Goal: Task Accomplishment & Management: Complete application form

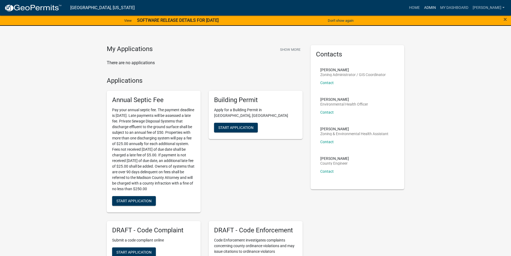
click at [428, 9] on link "Admin" at bounding box center [430, 8] width 16 height 10
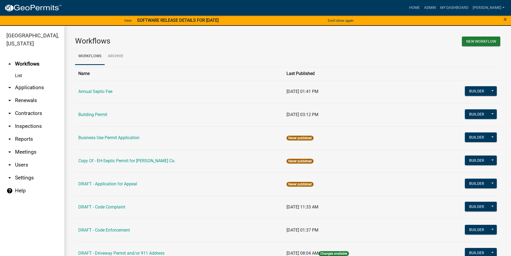
click at [32, 81] on link "arrow_drop_down Applications" at bounding box center [32, 87] width 64 height 13
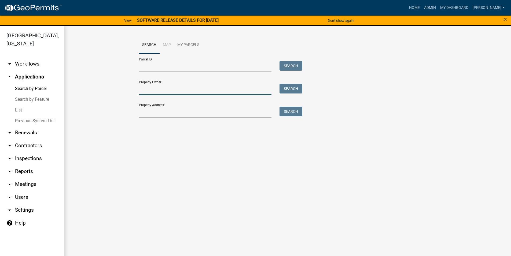
click at [155, 91] on input "Property Owner:" at bounding box center [205, 89] width 133 height 11
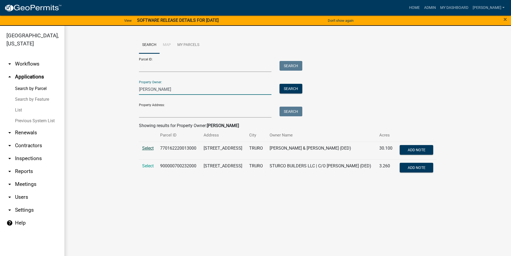
type input "sturtz, lane"
click at [152, 149] on span "Select" at bounding box center [148, 147] width 12 height 5
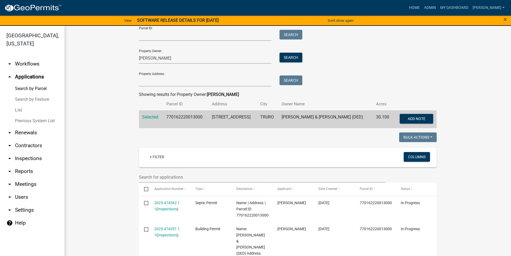
scroll to position [80, 0]
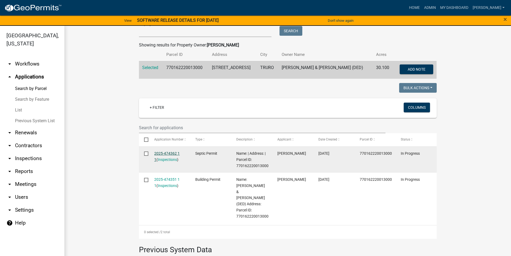
click at [173, 154] on link "2025-474362 1 1" at bounding box center [166, 156] width 25 height 10
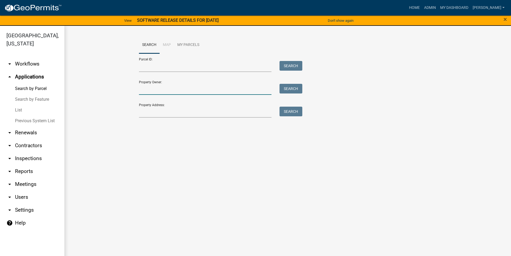
click at [158, 89] on input "Property Owner:" at bounding box center [205, 89] width 133 height 11
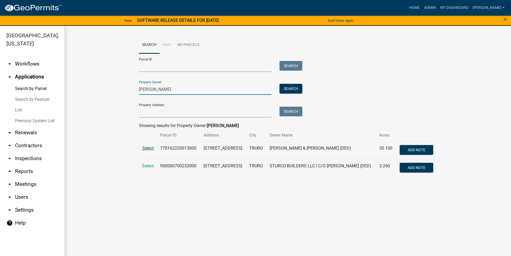
type input "sturtz, lane"
click at [147, 148] on span "Select" at bounding box center [148, 147] width 12 height 5
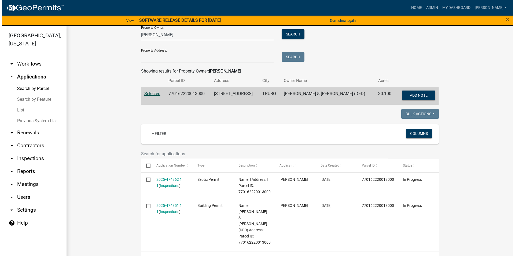
scroll to position [107, 0]
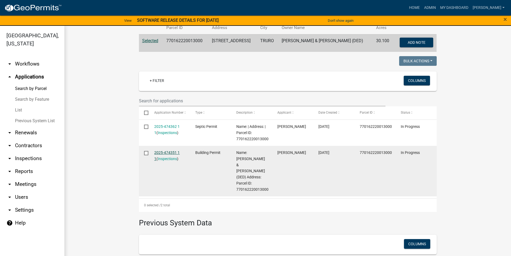
click at [158, 154] on link "2025-474351 1 1" at bounding box center [166, 155] width 25 height 10
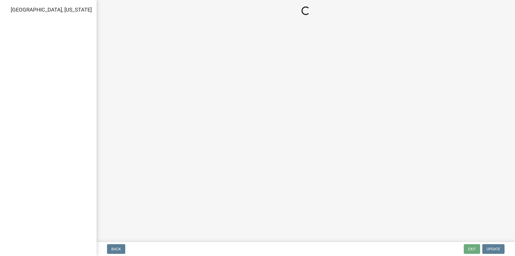
select select "a49c4d85-9322-4418-a7e6-1e9842da0762"
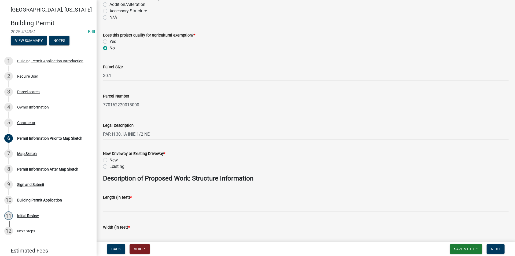
scroll to position [107, 0]
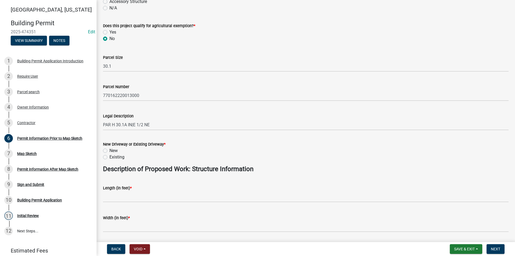
click at [109, 157] on label "Existing" at bounding box center [116, 157] width 15 height 6
click at [109, 157] on input "Existing" at bounding box center [110, 155] width 3 height 3
radio input "true"
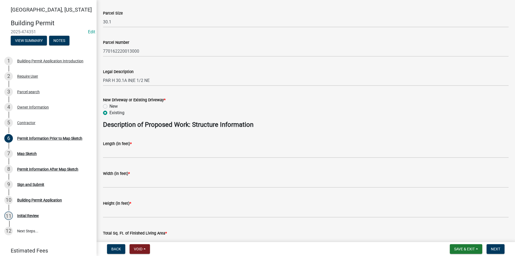
scroll to position [161, 0]
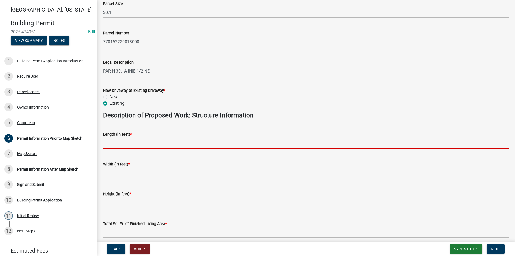
click at [118, 145] on input "text" at bounding box center [305, 142] width 405 height 11
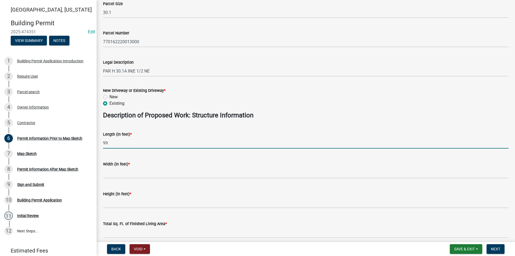
type input "99"
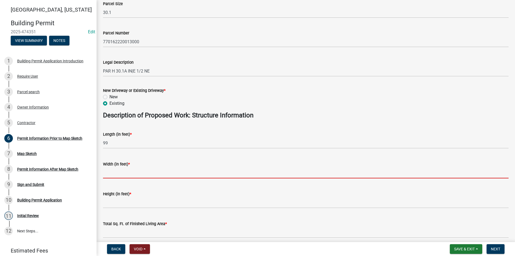
click at [117, 170] on input "text" at bounding box center [305, 172] width 405 height 11
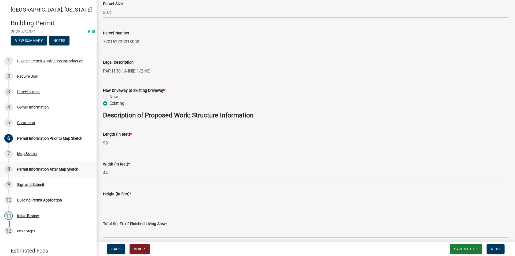
type input "44"
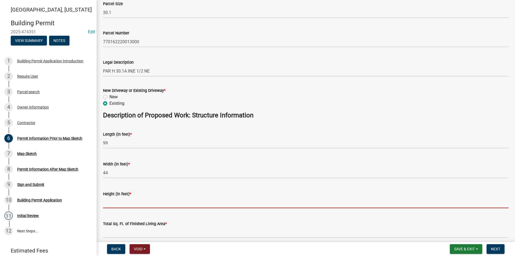
click at [115, 201] on input "text" at bounding box center [305, 202] width 405 height 11
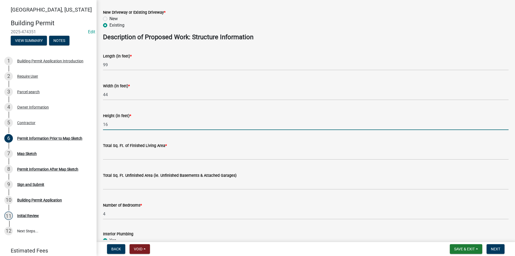
scroll to position [241, 0]
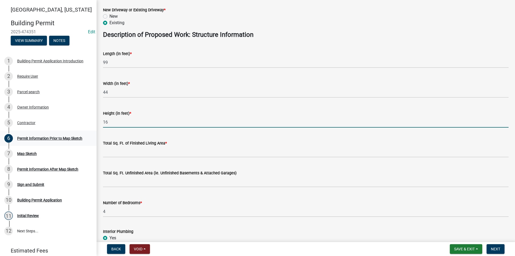
type input "16"
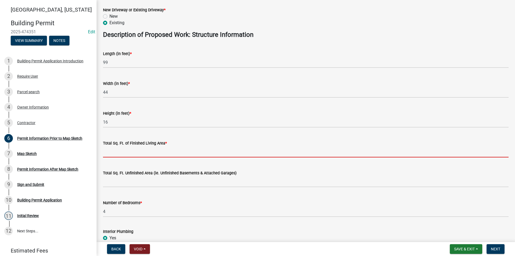
click at [120, 152] on input "text" at bounding box center [305, 151] width 405 height 11
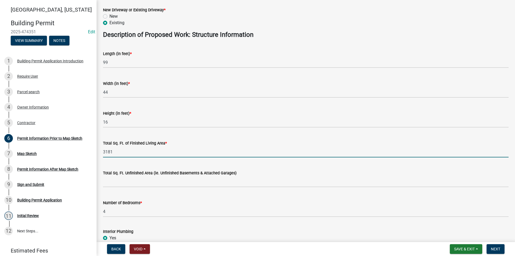
type input "3181"
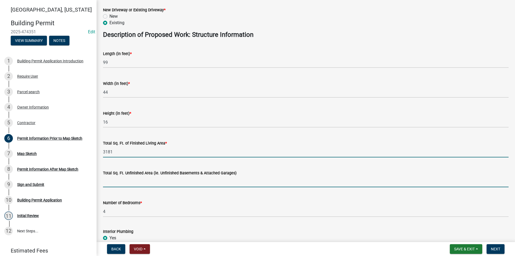
click at [133, 183] on input "text" at bounding box center [305, 181] width 405 height 11
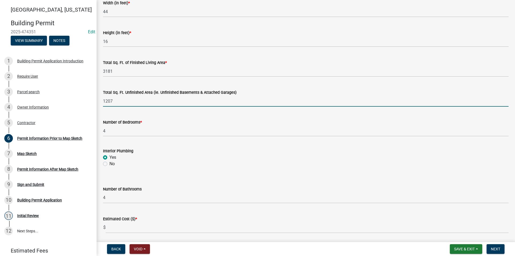
scroll to position [341, 0]
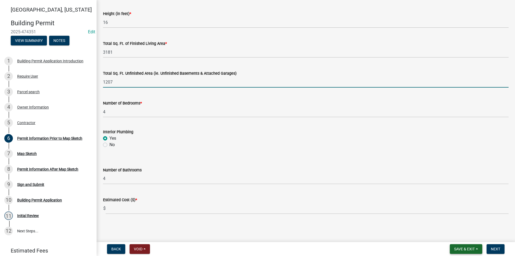
type input "1207"
click at [458, 246] on span "Save & Exit" at bounding box center [464, 248] width 21 height 4
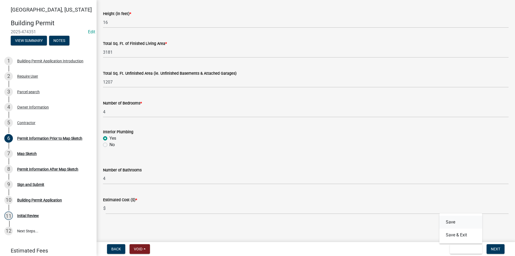
click at [453, 224] on button "Save" at bounding box center [460, 221] width 43 height 13
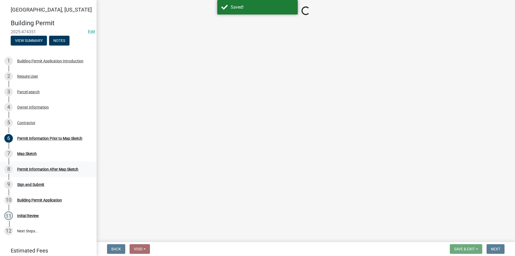
select select "a49c4d85-9322-4418-a7e6-1e9842da0762"
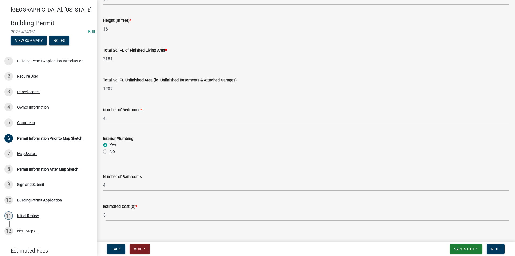
scroll to position [341, 0]
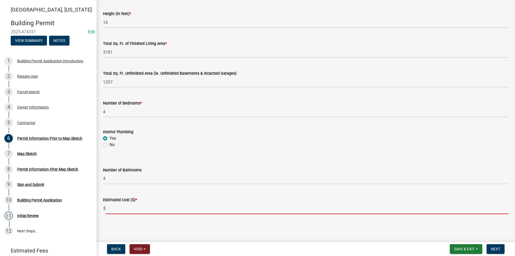
click at [118, 210] on input "text" at bounding box center [307, 208] width 403 height 11
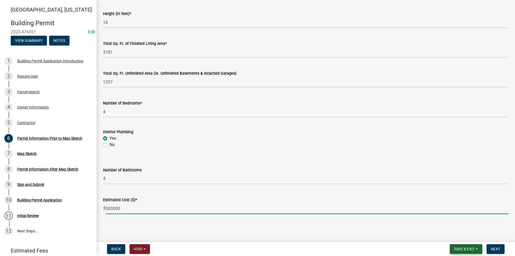
type input "500000"
click at [462, 248] on span "Save & Exit" at bounding box center [464, 248] width 21 height 4
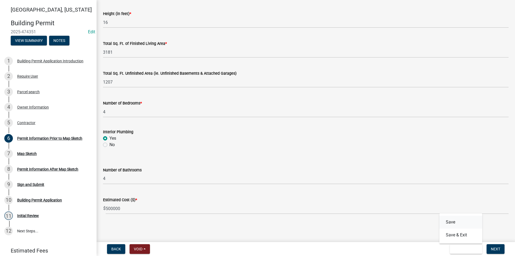
click at [455, 224] on button "Save" at bounding box center [460, 221] width 43 height 13
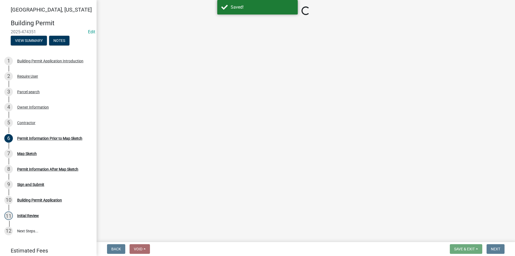
select select "a49c4d85-9322-4418-a7e6-1e9842da0762"
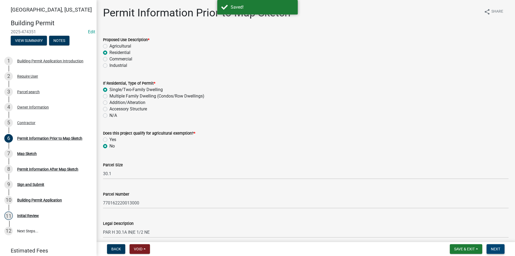
click at [497, 249] on span "Next" at bounding box center [495, 248] width 9 height 4
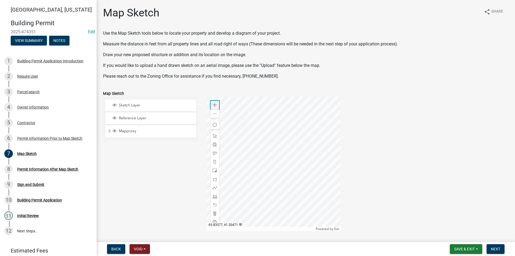
click at [213, 104] on span at bounding box center [215, 105] width 4 height 4
click at [260, 193] on div at bounding box center [273, 164] width 134 height 134
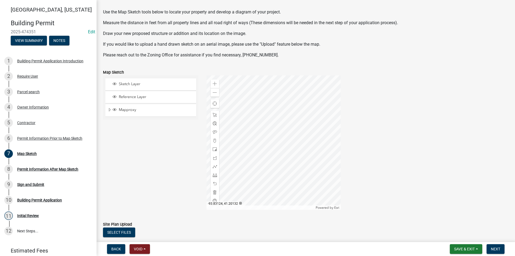
scroll to position [54, 0]
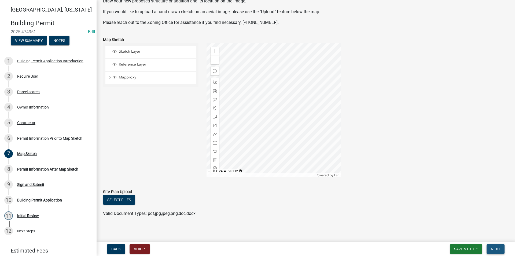
click at [494, 249] on span "Next" at bounding box center [495, 248] width 9 height 4
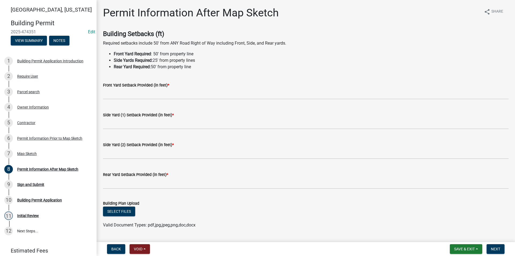
scroll to position [27, 0]
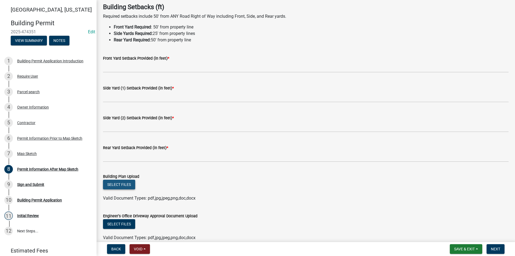
click at [125, 185] on button "Select files" at bounding box center [119, 184] width 32 height 10
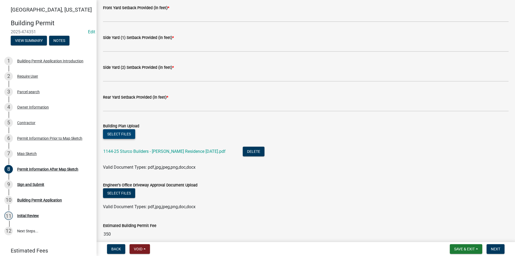
scroll to position [80, 0]
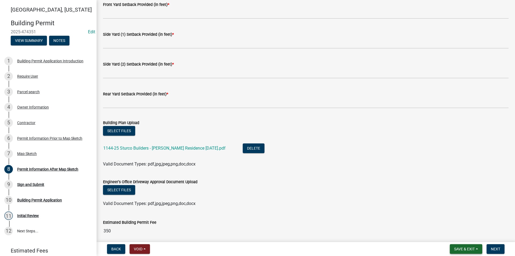
click at [471, 247] on span "Save & Exit" at bounding box center [464, 248] width 21 height 4
click at [460, 222] on button "Save" at bounding box center [460, 221] width 43 height 13
click at [458, 249] on span "Save & Exit" at bounding box center [464, 248] width 21 height 4
click at [456, 225] on button "Save" at bounding box center [460, 221] width 43 height 13
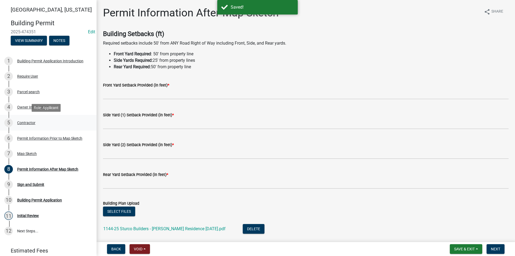
click at [25, 122] on div "Contractor" at bounding box center [26, 123] width 18 height 4
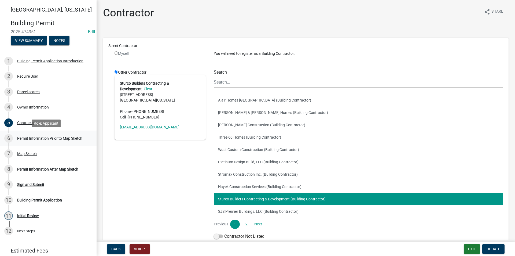
click at [43, 136] on div "Permit Information Prior to Map Sketch" at bounding box center [49, 138] width 65 height 4
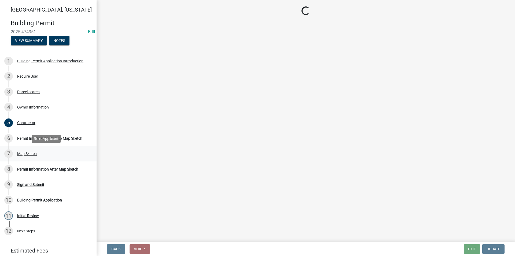
select select "a49c4d85-9322-4418-a7e6-1e9842da0762"
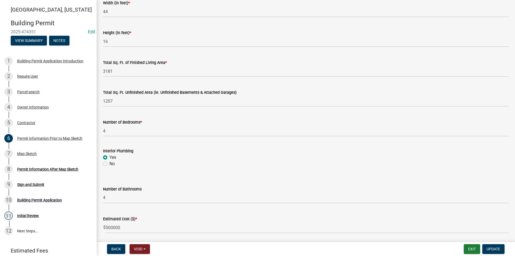
scroll to position [341, 0]
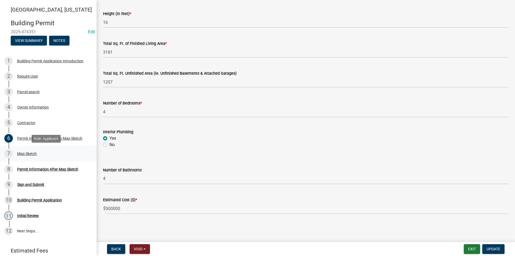
click at [27, 152] on div "Map Sketch" at bounding box center [27, 153] width 20 height 4
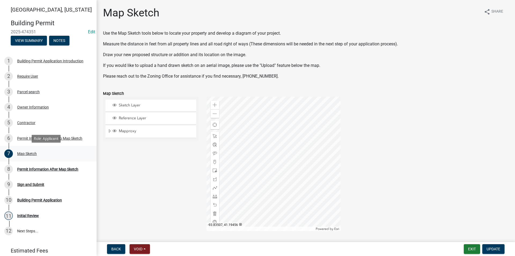
click at [18, 153] on div "Map Sketch" at bounding box center [27, 153] width 20 height 4
click at [38, 168] on div "Permit Information After Map Sketch" at bounding box center [47, 169] width 61 height 4
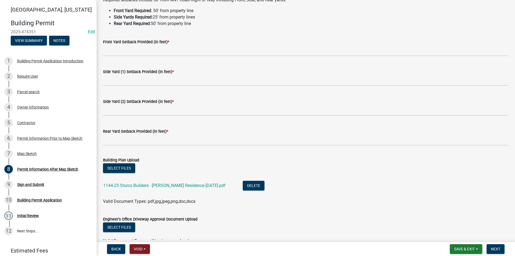
scroll to position [80, 0]
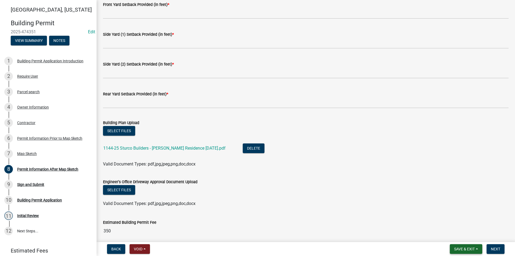
click at [468, 251] on button "Save & Exit" at bounding box center [466, 249] width 32 height 10
click at [458, 237] on button "Save & Exit" at bounding box center [460, 234] width 43 height 13
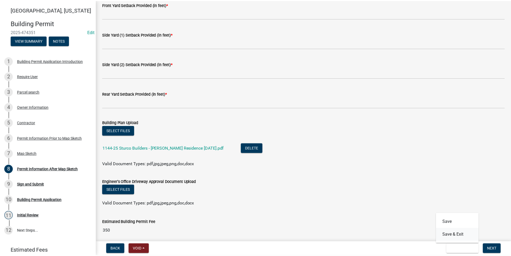
scroll to position [0, 0]
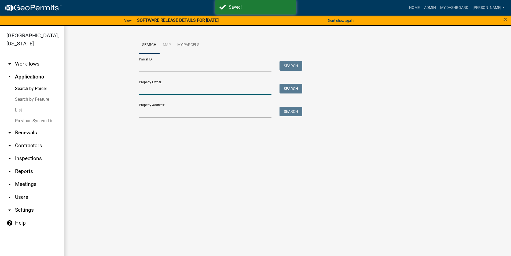
click at [160, 88] on input "Property Owner:" at bounding box center [205, 89] width 133 height 11
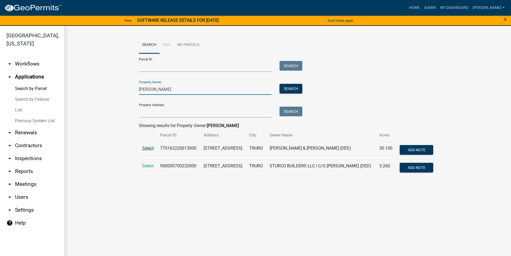
type input "sturtz, lane"
click at [149, 148] on span "Select" at bounding box center [148, 147] width 12 height 5
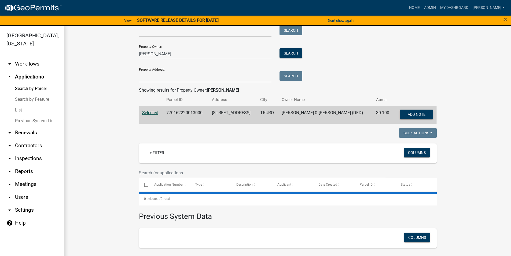
scroll to position [74, 0]
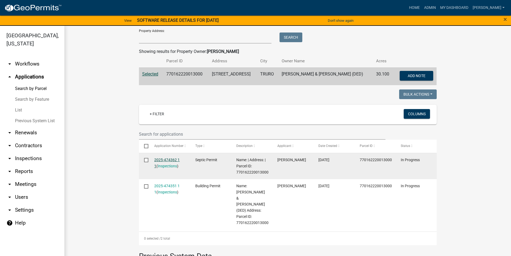
click at [171, 159] on link "2025-474362 1 1" at bounding box center [166, 162] width 25 height 10
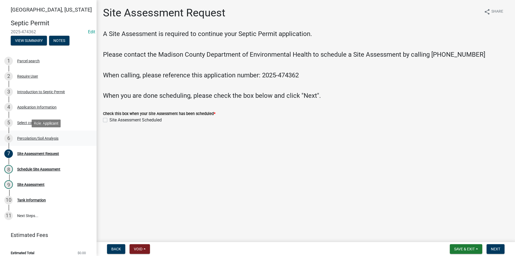
click at [34, 136] on div "Percolation/Soil Analysis" at bounding box center [37, 138] width 41 height 4
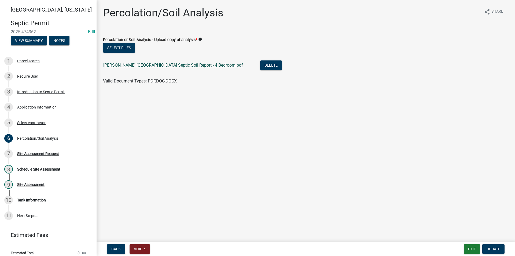
click at [165, 65] on link "Sturtz Wildrose Ave Truro Septic Soil Report - 4 Bedroom.pdf" at bounding box center [173, 64] width 140 height 5
click at [148, 65] on link "Sturtz Wildrose Ave Truro Septic Soil Report - 4 Bedroom.pdf" at bounding box center [173, 64] width 140 height 5
click at [497, 246] on span "Update" at bounding box center [493, 248] width 14 height 4
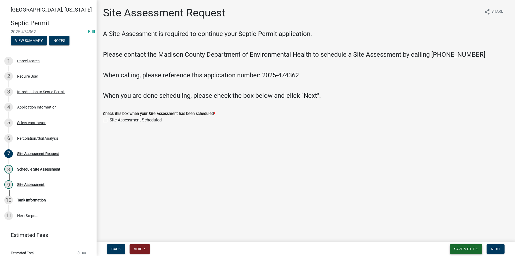
click at [462, 247] on span "Save & Exit" at bounding box center [464, 248] width 21 height 4
click at [460, 236] on button "Save & Exit" at bounding box center [460, 234] width 43 height 13
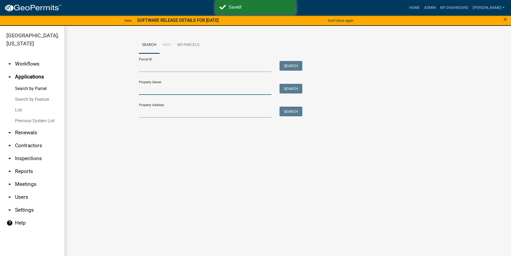
click at [158, 91] on input "Property Owner:" at bounding box center [205, 89] width 133 height 11
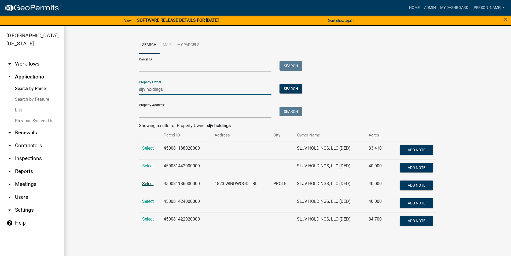
type input "sljv holdings"
click at [151, 182] on span "Select" at bounding box center [148, 183] width 12 height 5
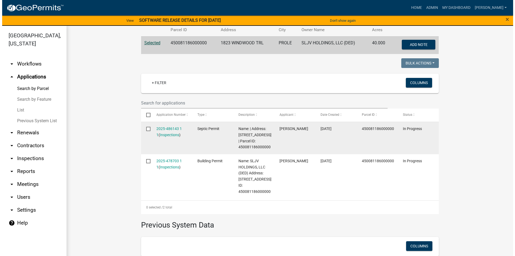
scroll to position [107, 0]
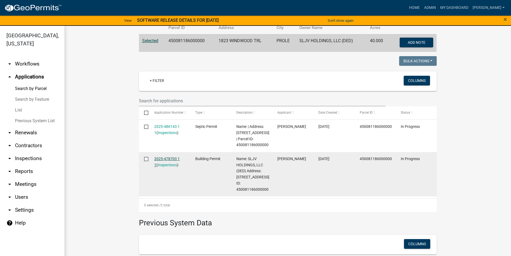
click at [169, 157] on link "2025-478703 1 1" at bounding box center [166, 161] width 25 height 10
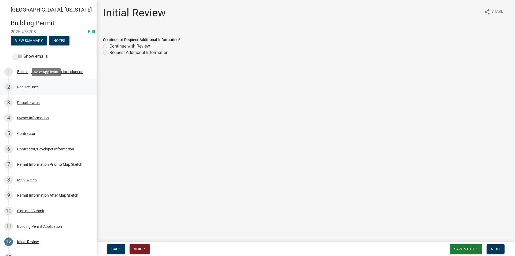
click at [31, 86] on div "Require User" at bounding box center [27, 87] width 21 height 4
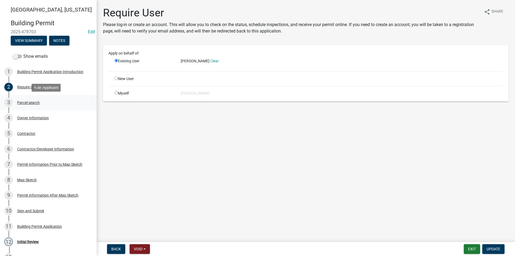
click at [36, 102] on div "Parcel search" at bounding box center [28, 103] width 23 height 4
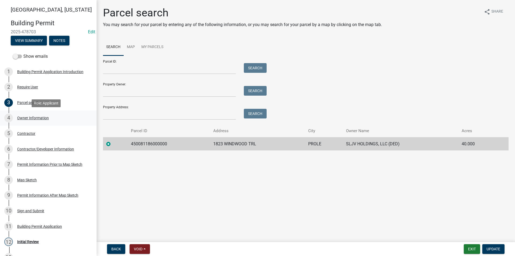
click at [35, 116] on div "Owner Information" at bounding box center [33, 118] width 32 height 4
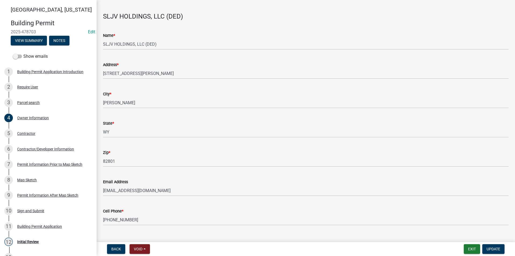
scroll to position [27, 0]
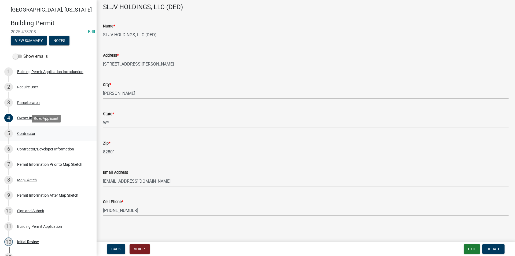
click at [33, 133] on div "Contractor" at bounding box center [26, 133] width 18 height 4
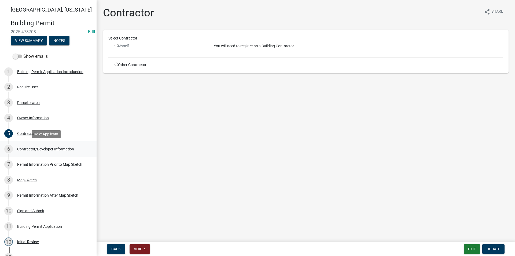
click at [34, 146] on div "6 Contractor/Developer Information" at bounding box center [46, 149] width 84 height 9
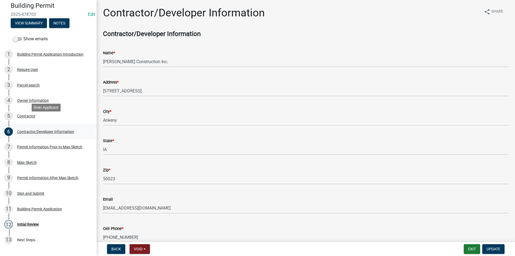
scroll to position [27, 0]
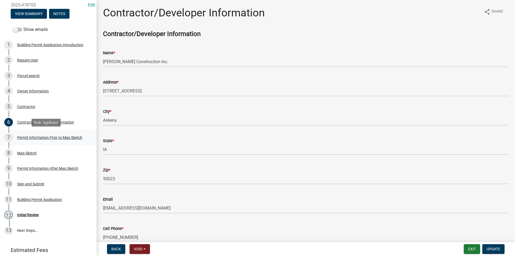
click at [29, 139] on div "Permit Information Prior to Map Sketch" at bounding box center [49, 137] width 65 height 4
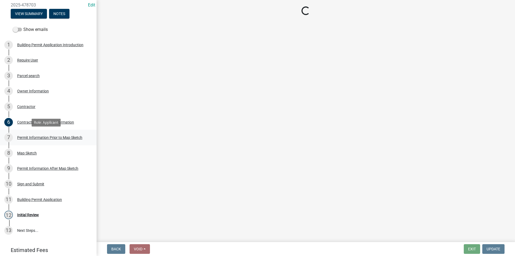
select select "bc7ac8f3-ee28-4038-ac52-9d7758998445"
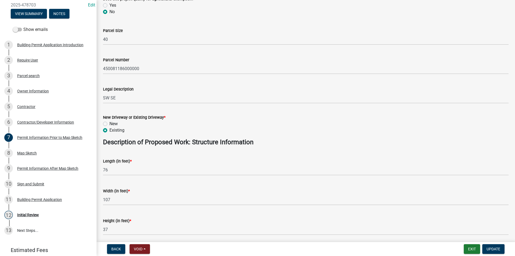
scroll to position [161, 0]
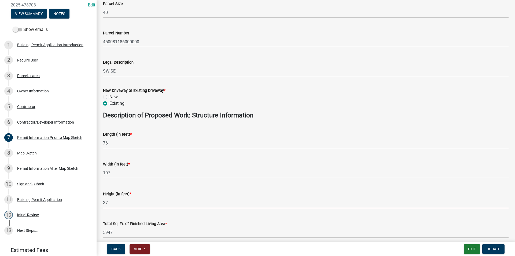
click at [116, 202] on input "37" at bounding box center [305, 202] width 405 height 11
drag, startPoint x: 118, startPoint y: 203, endPoint x: 88, endPoint y: 202, distance: 29.5
click at [88, 202] on div "Madison County, Iowa Building Permit 2025-478703 Edit View Summary Notes Show e…" at bounding box center [257, 128] width 515 height 256
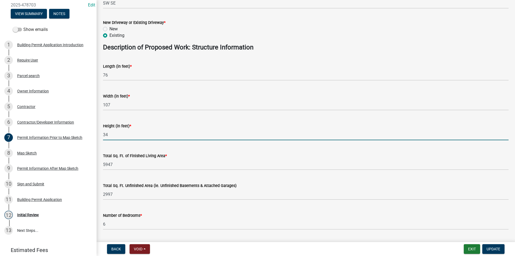
scroll to position [241, 0]
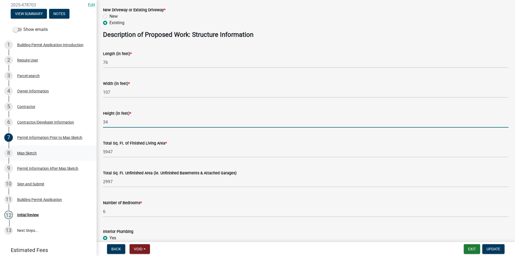
type input "34"
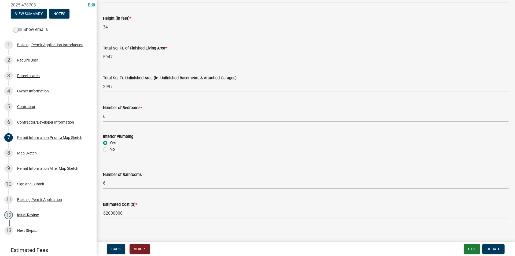
scroll to position [341, 0]
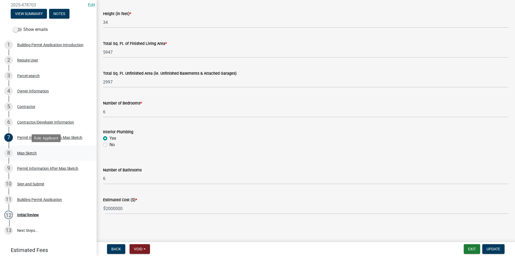
click at [30, 153] on div "Map Sketch" at bounding box center [27, 153] width 20 height 4
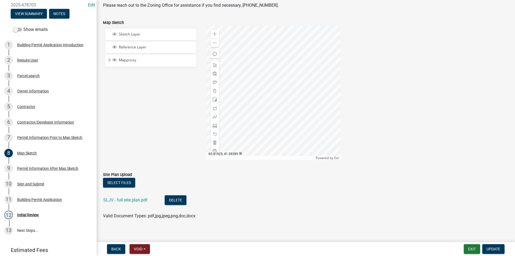
scroll to position [76, 0]
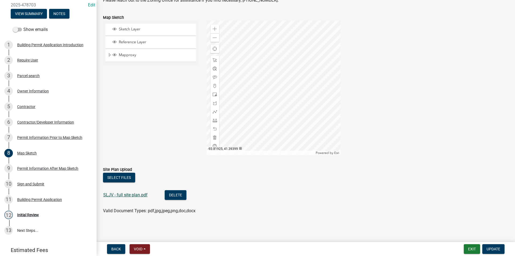
click at [119, 196] on link "SLJV - full site plan.pdf" at bounding box center [125, 194] width 44 height 5
click at [50, 165] on div "9 Permit Information After Map Sketch" at bounding box center [46, 168] width 84 height 9
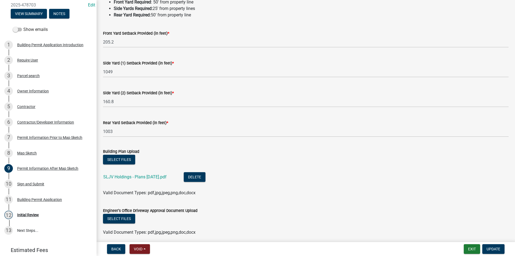
scroll to position [54, 0]
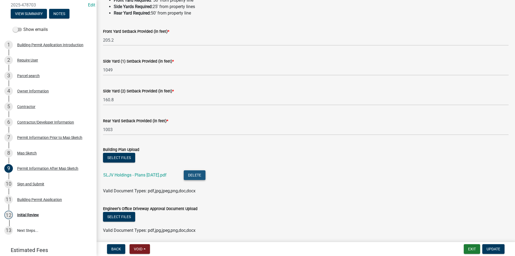
click at [200, 175] on button "Delete" at bounding box center [195, 175] width 22 height 10
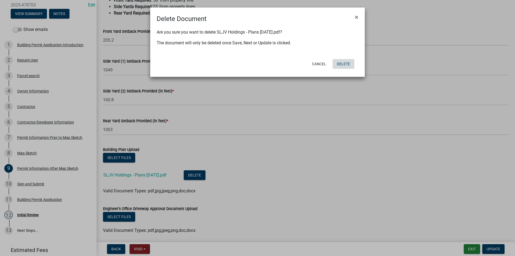
click at [340, 66] on button "Delete" at bounding box center [343, 64] width 22 height 10
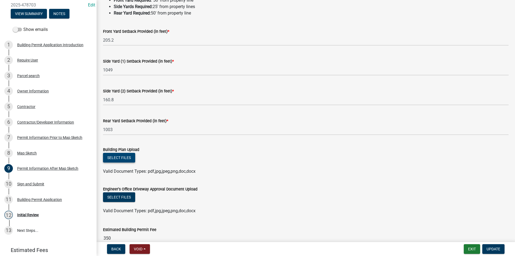
click at [119, 158] on button "Select files" at bounding box center [119, 158] width 32 height 10
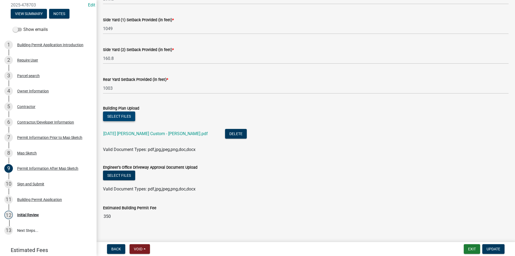
scroll to position [103, 0]
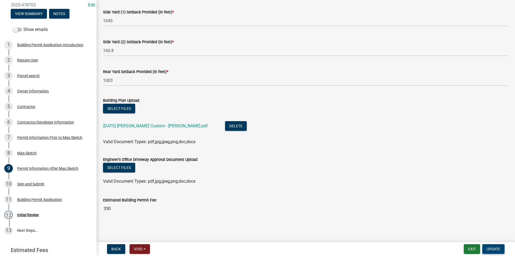
click at [493, 247] on span "Update" at bounding box center [493, 248] width 14 height 4
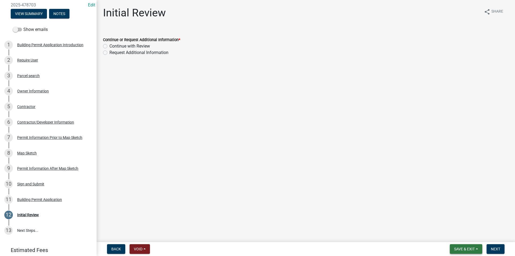
click at [467, 248] on span "Save & Exit" at bounding box center [464, 248] width 21 height 4
click at [449, 222] on button "Save" at bounding box center [460, 221] width 43 height 13
click at [35, 184] on div "Sign and Submit" at bounding box center [30, 184] width 27 height 4
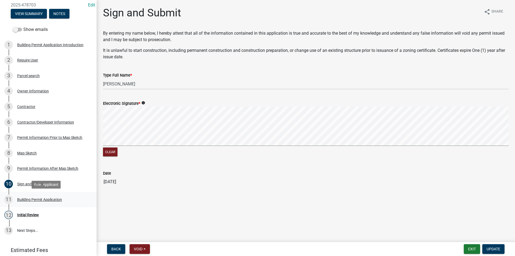
click at [38, 193] on link "11 Building Permit Application" at bounding box center [48, 199] width 97 height 16
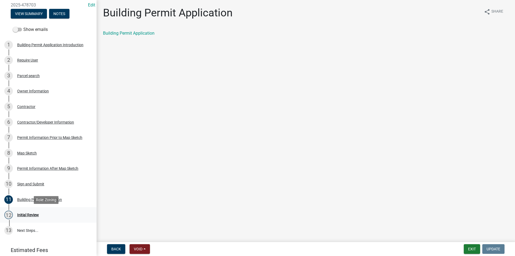
click at [35, 213] on div "Initial Review" at bounding box center [28, 215] width 22 height 4
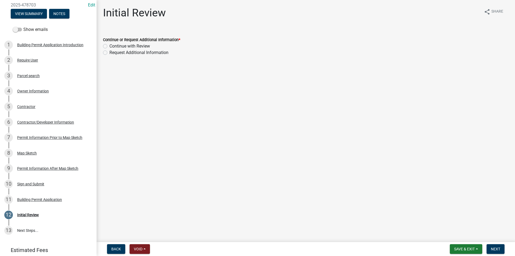
click at [109, 46] on label "Continue with Review" at bounding box center [129, 46] width 40 height 6
click at [109, 46] on input "Continue with Review" at bounding box center [110, 44] width 3 height 3
radio input "true"
click at [500, 247] on span "Next" at bounding box center [495, 248] width 9 height 4
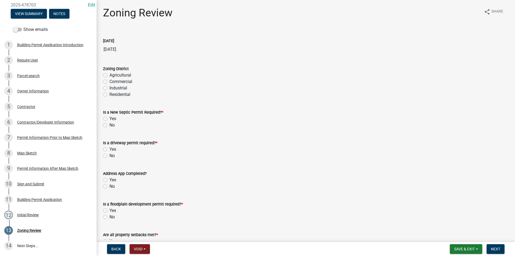
click at [109, 76] on label "Agricultural" at bounding box center [120, 75] width 22 height 6
click at [109, 75] on input "Agricultural" at bounding box center [110, 73] width 3 height 3
radio input "true"
click at [109, 125] on label "No" at bounding box center [111, 125] width 5 height 6
click at [109, 125] on input "No" at bounding box center [110, 123] width 3 height 3
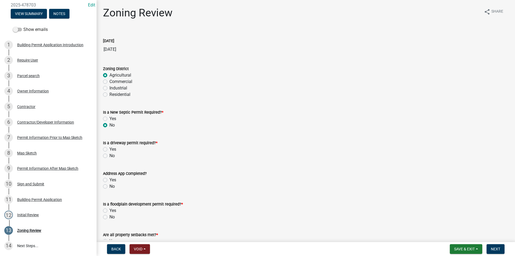
radio input "true"
click at [109, 156] on label "No" at bounding box center [111, 155] width 5 height 6
click at [109, 156] on input "No" at bounding box center [110, 153] width 3 height 3
radio input "true"
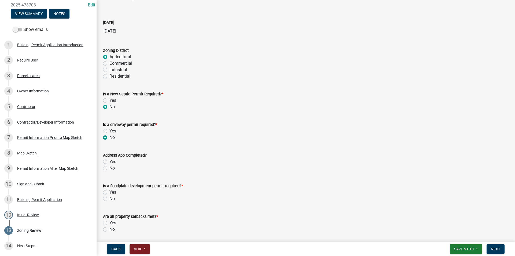
scroll to position [27, 0]
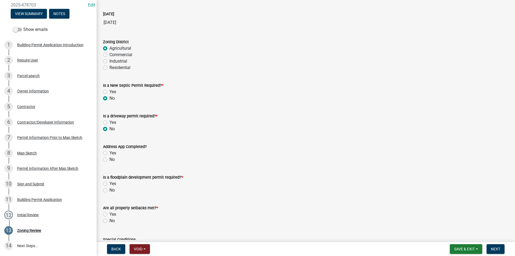
click at [109, 152] on label "Yes" at bounding box center [112, 153] width 7 height 6
click at [109, 152] on input "Yes" at bounding box center [110, 151] width 3 height 3
radio input "true"
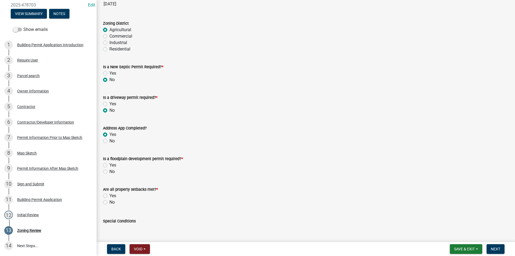
scroll to position [54, 0]
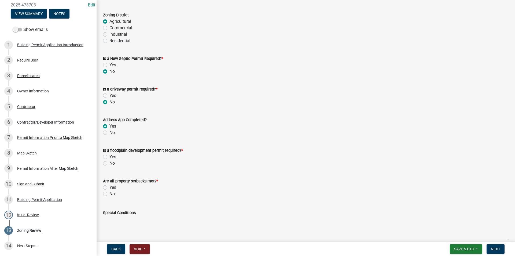
click at [109, 163] on label "No" at bounding box center [111, 163] width 5 height 6
click at [109, 163] on input "No" at bounding box center [110, 161] width 3 height 3
radio input "true"
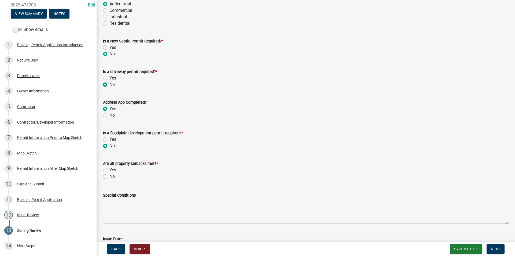
scroll to position [80, 0]
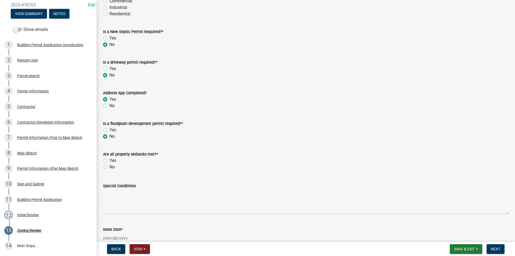
click at [109, 159] on label "Yes" at bounding box center [112, 160] width 7 height 6
click at [109, 159] on input "Yes" at bounding box center [110, 158] width 3 height 3
radio input "true"
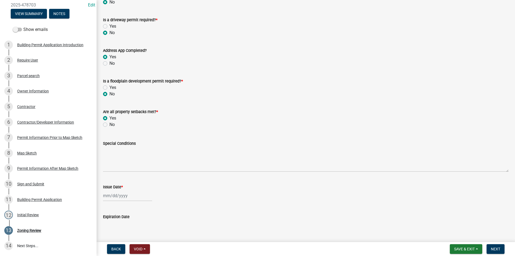
scroll to position [134, 0]
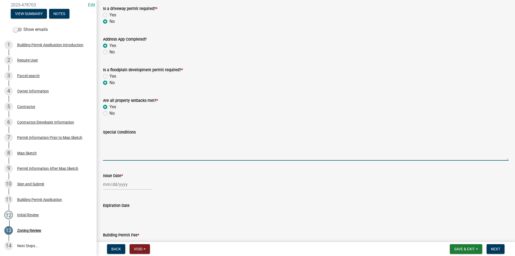
click at [116, 146] on textarea "Special Conditions" at bounding box center [305, 147] width 405 height 25
type textarea "Single-Family Owner-Occupied Dwelling"
click at [465, 249] on span "Save & Exit" at bounding box center [464, 248] width 21 height 4
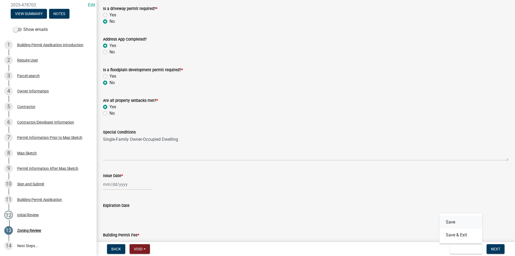
click at [455, 223] on button "Save" at bounding box center [460, 221] width 43 height 13
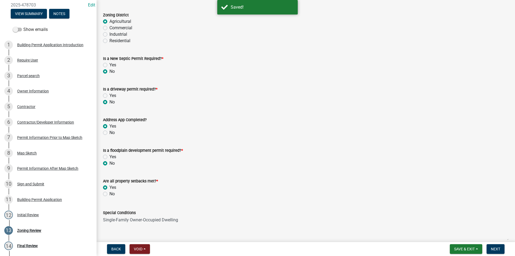
scroll to position [161, 0]
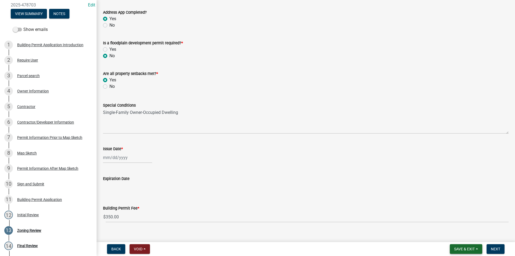
click at [469, 249] on span "Save & Exit" at bounding box center [464, 248] width 21 height 4
click at [462, 235] on button "Save & Exit" at bounding box center [460, 234] width 43 height 13
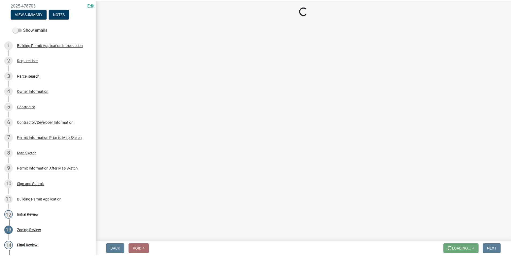
scroll to position [0, 0]
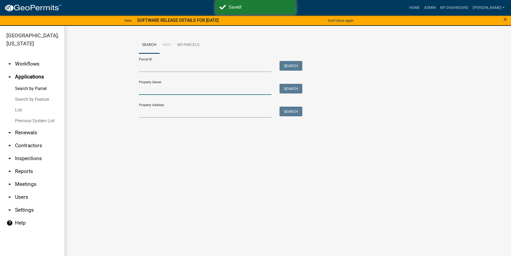
click at [160, 89] on input "Property Owner:" at bounding box center [205, 89] width 133 height 11
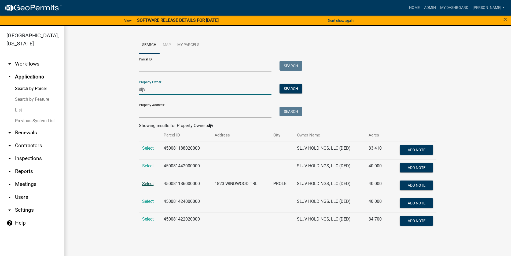
type input "sljv"
click at [150, 184] on span "Select" at bounding box center [148, 183] width 12 height 5
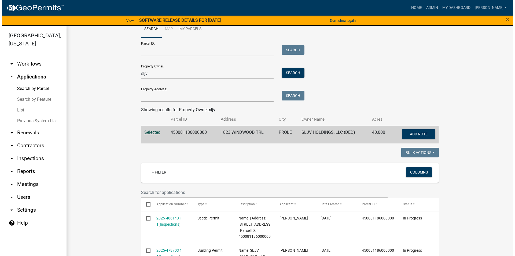
scroll to position [80, 0]
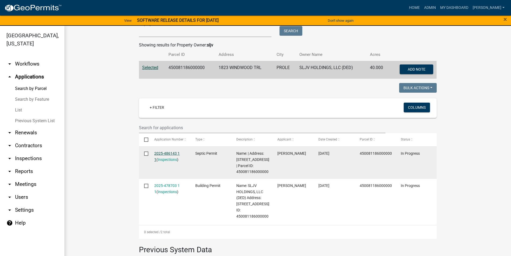
click at [177, 153] on link "2025-486143 1 1" at bounding box center [166, 156] width 25 height 10
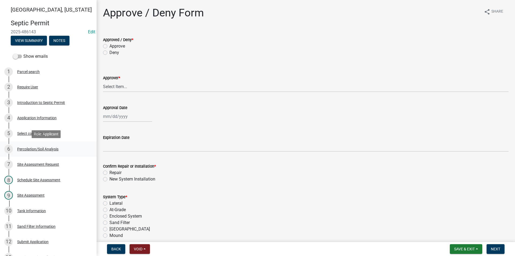
click at [33, 149] on div "Percolation/Soil Analysis" at bounding box center [37, 149] width 41 height 4
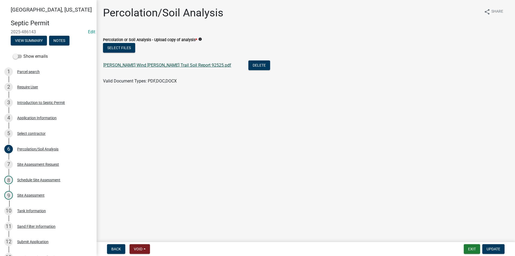
click at [139, 66] on link "[PERSON_NAME] Wind [PERSON_NAME] Trail Soil Report 92525.pdf" at bounding box center [167, 64] width 128 height 5
click at [155, 66] on link "[PERSON_NAME] Wind [PERSON_NAME] Trail Soil Report 92525.pdf" at bounding box center [167, 64] width 128 height 5
click at [34, 88] on div "Require User" at bounding box center [27, 87] width 21 height 4
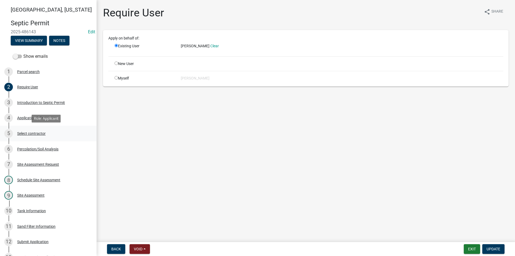
click at [37, 133] on div "Select contractor" at bounding box center [31, 133] width 28 height 4
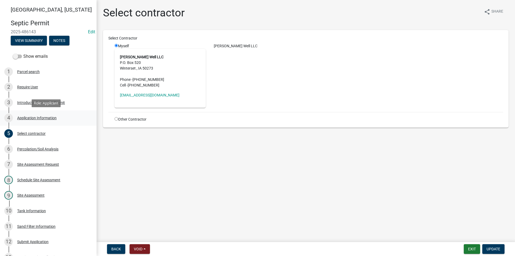
click at [35, 120] on div "Application Information" at bounding box center [36, 118] width 39 height 4
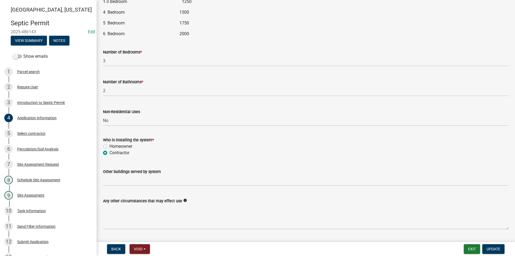
scroll to position [685, 0]
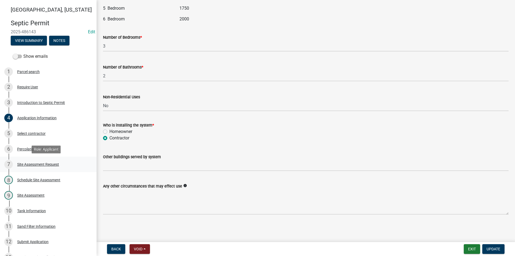
click at [42, 165] on div "Site Assessment Request" at bounding box center [38, 164] width 42 height 4
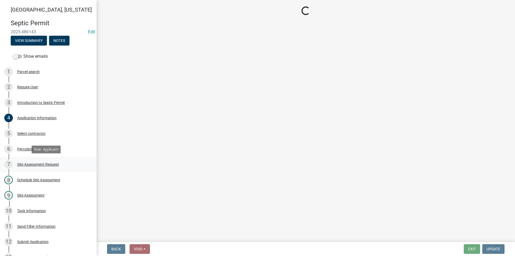
scroll to position [0, 0]
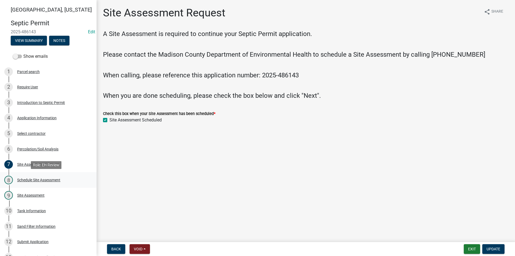
click at [42, 176] on div "8 Schedule Site Assessment" at bounding box center [46, 179] width 84 height 9
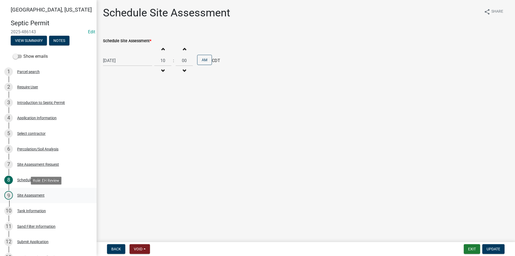
click at [35, 196] on div "Site Assessment" at bounding box center [30, 195] width 27 height 4
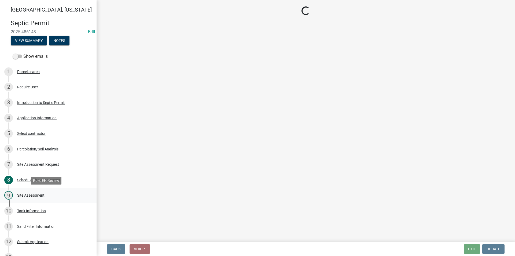
select select "cee7aade-c60a-47dc-8b48-e4cdff881902"
select select "dbe3a1b9-a4b3-48fa-b9c0-fee70399abae"
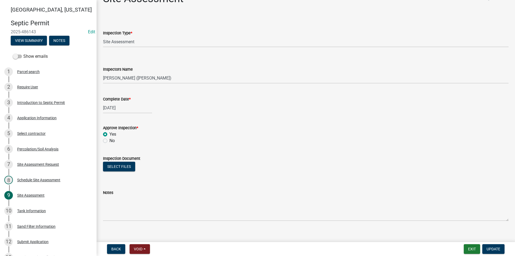
scroll to position [21, 0]
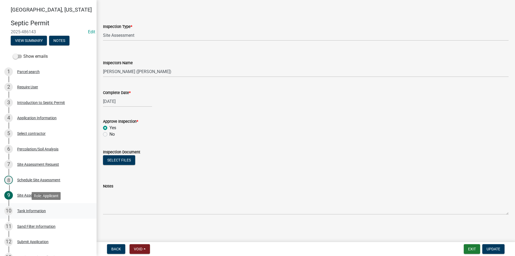
click at [30, 214] on div "10 Tank Information" at bounding box center [46, 210] width 84 height 9
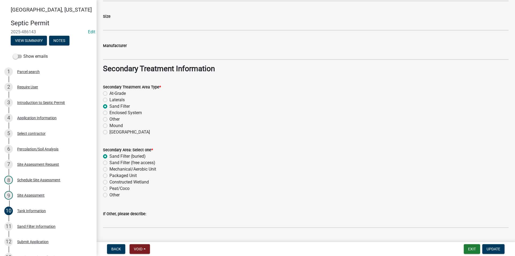
scroll to position [398, 0]
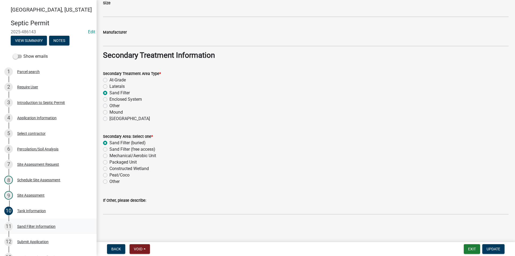
click at [43, 228] on div "Sand Filter Information" at bounding box center [36, 226] width 38 height 4
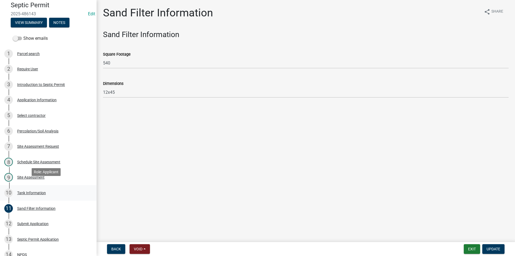
scroll to position [27, 0]
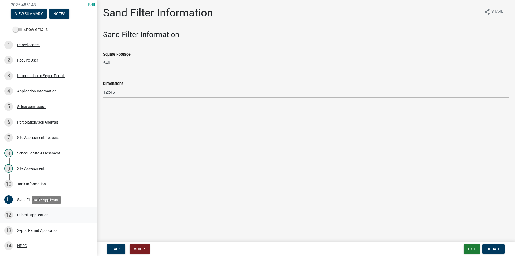
click at [44, 213] on div "Submit Application" at bounding box center [32, 215] width 31 height 4
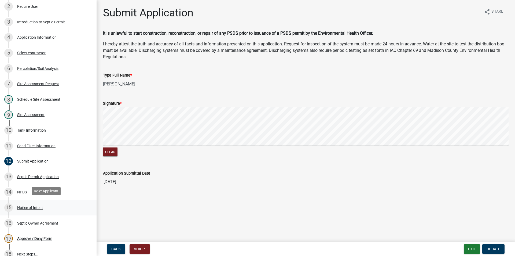
scroll to position [107, 0]
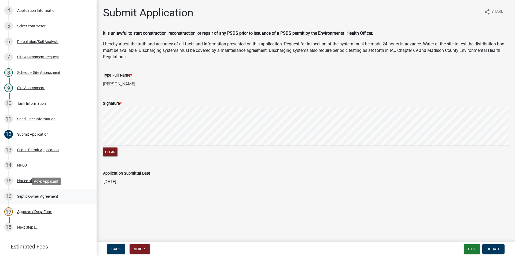
click at [35, 193] on div "16 Septic Owner Agreement" at bounding box center [46, 196] width 84 height 9
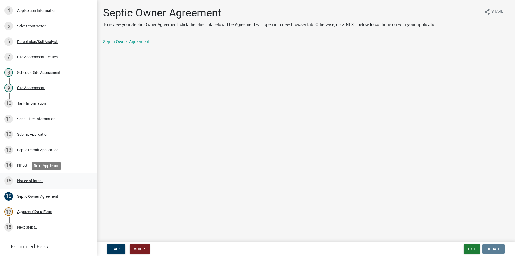
click at [29, 179] on div "Notice of Intent" at bounding box center [30, 181] width 26 height 4
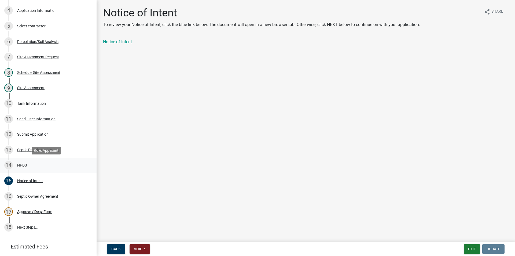
click at [25, 165] on div "NPDS" at bounding box center [22, 165] width 10 height 4
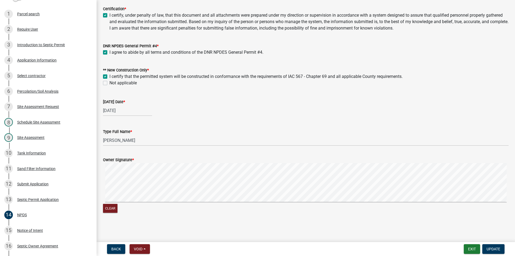
scroll to position [0, 0]
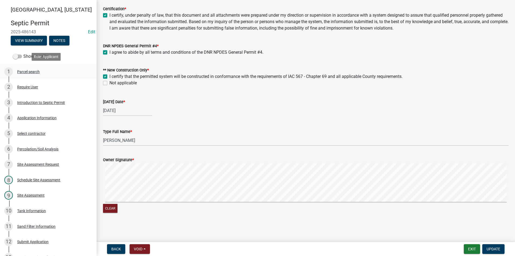
click at [38, 71] on div "Parcel search" at bounding box center [28, 72] width 23 height 4
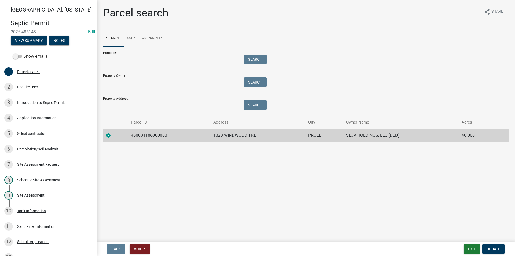
click at [127, 107] on input "Property Address:" at bounding box center [169, 105] width 133 height 11
click at [123, 84] on input "Property Owner:" at bounding box center [169, 82] width 133 height 11
type input "sljv"
click at [251, 83] on button "Search" at bounding box center [255, 82] width 23 height 10
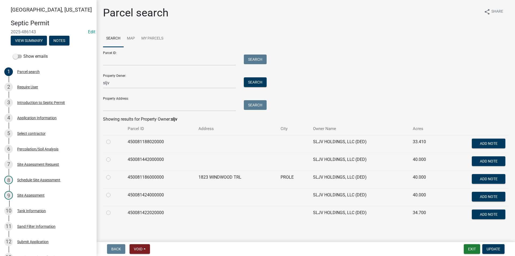
click at [110, 213] on div at bounding box center [113, 212] width 15 height 6
click at [113, 209] on label at bounding box center [113, 209] width 0 height 0
click at [113, 213] on input "radio" at bounding box center [114, 210] width 3 height 3
radio input "true"
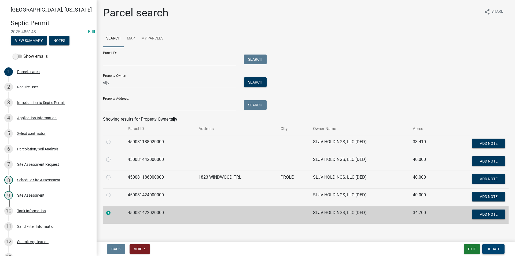
click at [493, 249] on span "Update" at bounding box center [493, 248] width 14 height 4
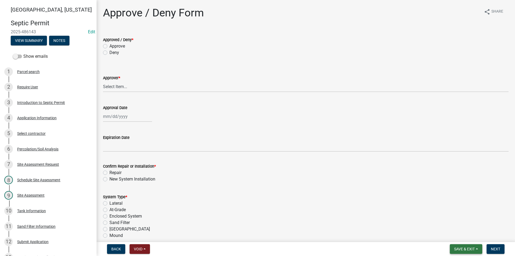
click at [460, 250] on span "Save & Exit" at bounding box center [464, 248] width 21 height 4
click at [451, 224] on button "Save" at bounding box center [460, 221] width 43 height 13
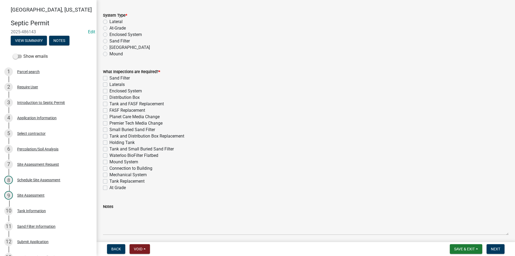
scroll to position [188, 0]
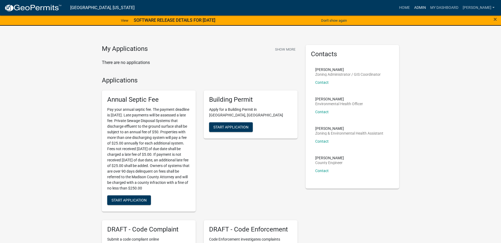
click at [420, 9] on link "Admin" at bounding box center [420, 8] width 16 height 10
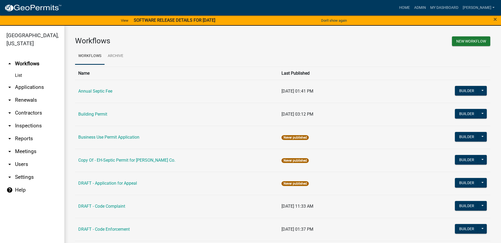
click at [27, 81] on link "arrow_drop_down Applications" at bounding box center [32, 87] width 64 height 13
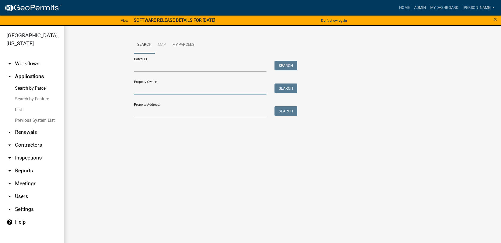
click at [140, 87] on input "Property Owner:" at bounding box center [200, 89] width 133 height 11
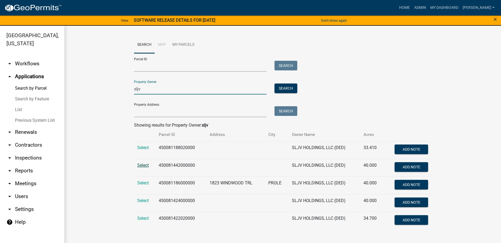
type input "sljv"
click at [143, 168] on span "Select" at bounding box center [143, 165] width 12 height 5
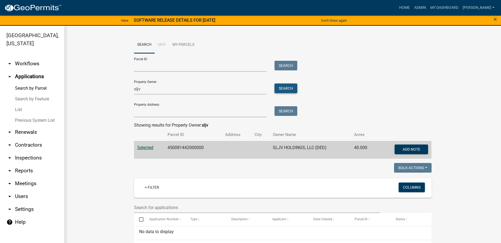
click at [279, 90] on button "Search" at bounding box center [286, 89] width 23 height 10
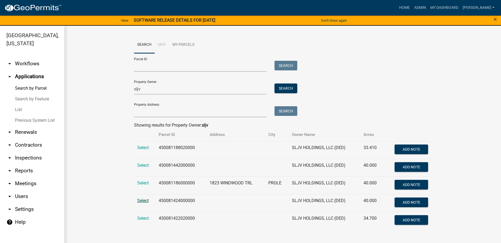
click at [141, 202] on span "Select" at bounding box center [143, 200] width 12 height 5
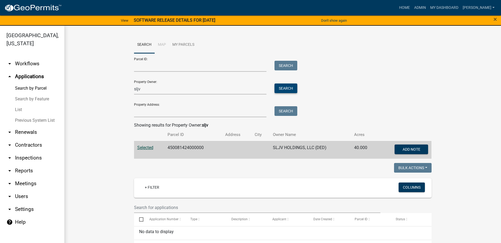
click at [290, 90] on button "Search" at bounding box center [286, 89] width 23 height 10
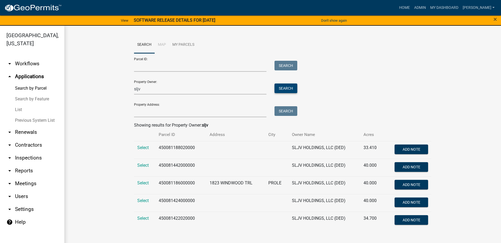
scroll to position [6, 0]
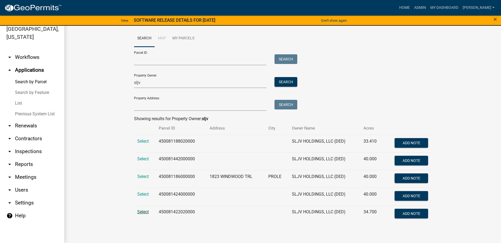
click at [146, 212] on span "Select" at bounding box center [143, 212] width 12 height 5
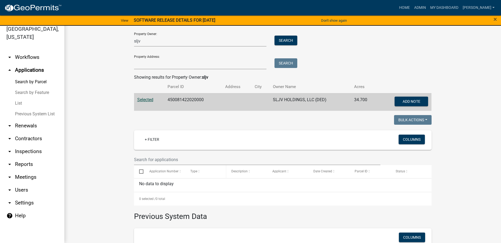
scroll to position [0, 0]
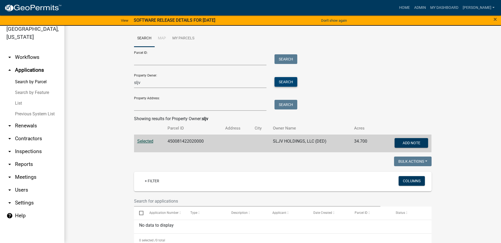
click at [282, 83] on button "Search" at bounding box center [286, 82] width 23 height 10
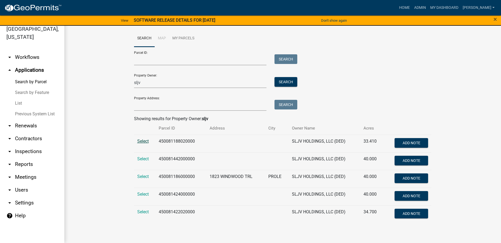
click at [145, 143] on span "Select" at bounding box center [143, 141] width 12 height 5
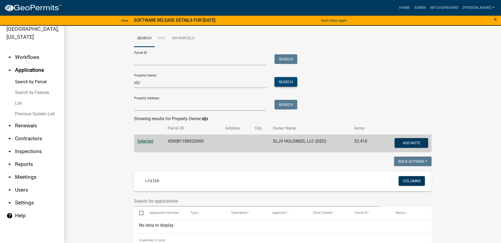
click at [281, 84] on button "Search" at bounding box center [286, 82] width 23 height 10
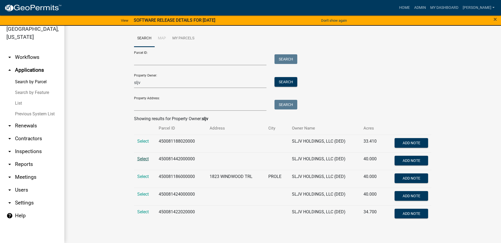
click at [145, 159] on span "Select" at bounding box center [143, 159] width 12 height 5
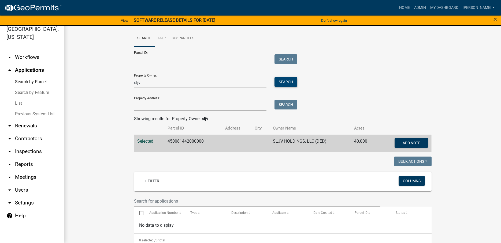
click at [282, 82] on button "Search" at bounding box center [286, 82] width 23 height 10
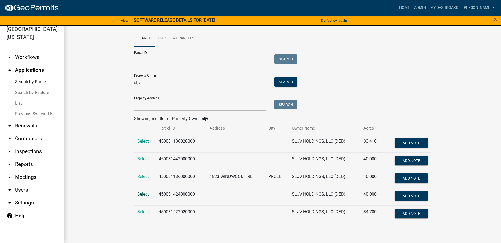
click at [146, 195] on span "Select" at bounding box center [143, 194] width 12 height 5
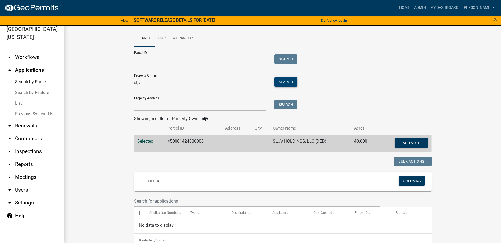
click at [280, 82] on button "Search" at bounding box center [286, 82] width 23 height 10
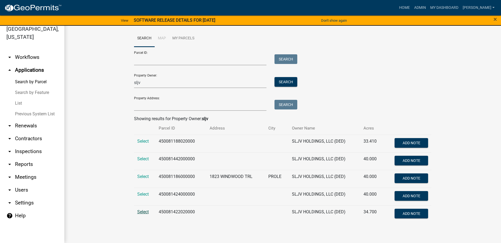
click at [146, 213] on span "Select" at bounding box center [143, 212] width 12 height 5
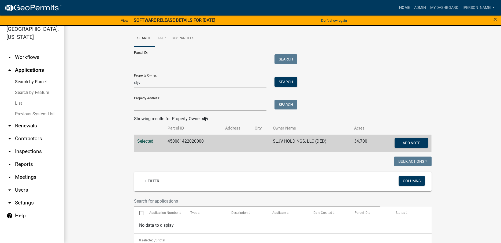
click at [409, 9] on link "Home" at bounding box center [404, 8] width 15 height 10
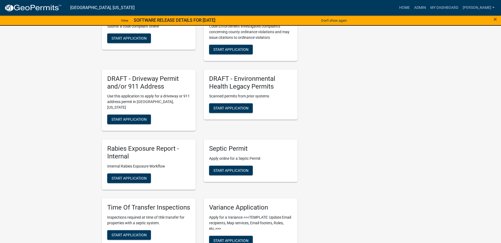
scroll to position [214, 0]
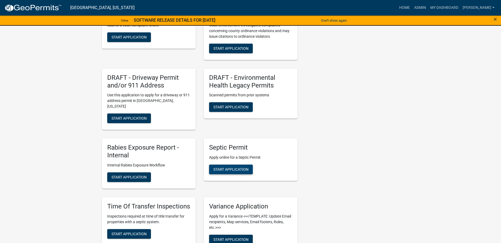
click at [242, 168] on span "Start Application" at bounding box center [230, 170] width 35 height 4
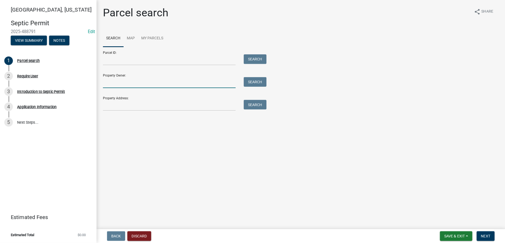
click at [117, 84] on input "Property Owner:" at bounding box center [169, 82] width 133 height 11
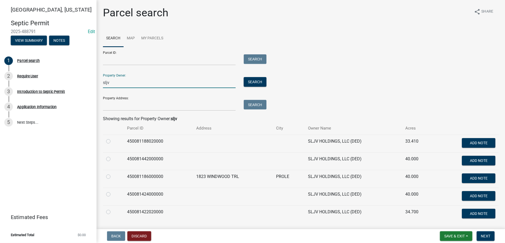
type input "sljv"
click at [113, 209] on label at bounding box center [113, 209] width 0 height 0
click at [113, 213] on input "radio" at bounding box center [114, 210] width 3 height 3
radio input "true"
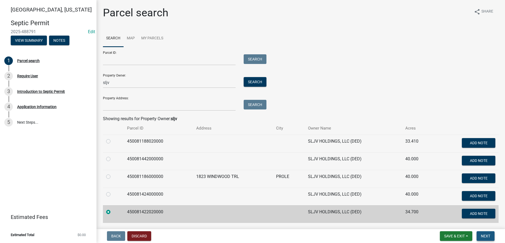
click at [489, 238] on span "Next" at bounding box center [485, 236] width 9 height 4
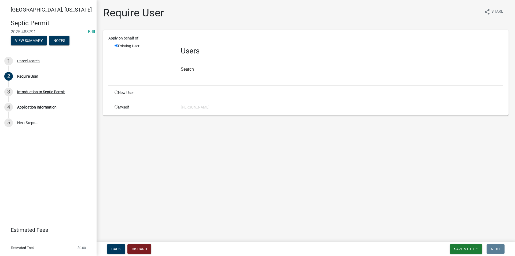
click at [220, 73] on input "text" at bounding box center [342, 70] width 322 height 11
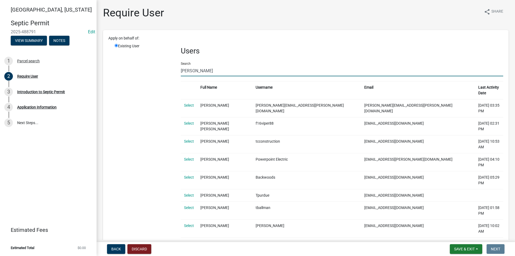
click at [202, 72] on input "[PERSON_NAME]" at bounding box center [342, 70] width 322 height 11
drag, startPoint x: 206, startPoint y: 71, endPoint x: 169, endPoint y: 71, distance: 36.2
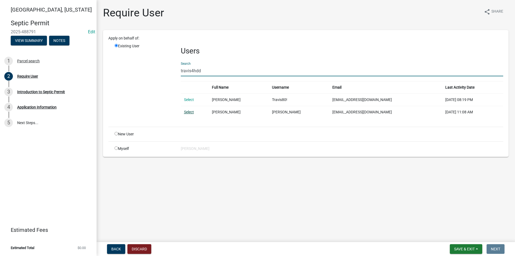
type input "travis4hdd"
click at [187, 113] on link "Select" at bounding box center [189, 112] width 10 height 4
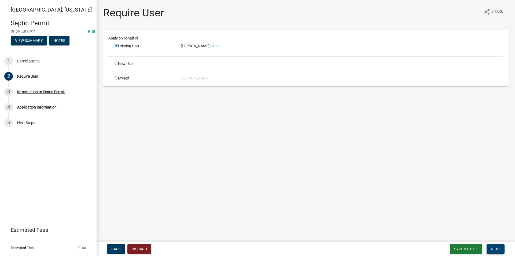
click at [499, 243] on span "Next" at bounding box center [495, 248] width 9 height 4
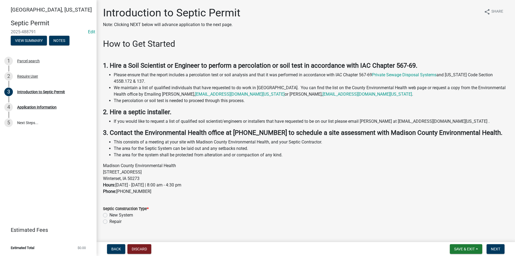
click at [109, 214] on label "New System" at bounding box center [121, 215] width 24 height 6
click at [109, 214] on input "New System" at bounding box center [110, 213] width 3 height 3
radio input "true"
click at [498, 243] on span "Next" at bounding box center [495, 248] width 9 height 4
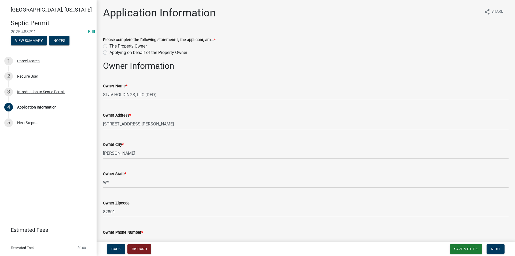
click at [109, 52] on label "Applying on behalf of the Property Owner" at bounding box center [148, 52] width 78 height 6
click at [109, 52] on input "Applying on behalf of the Property Owner" at bounding box center [110, 50] width 3 height 3
radio input "true"
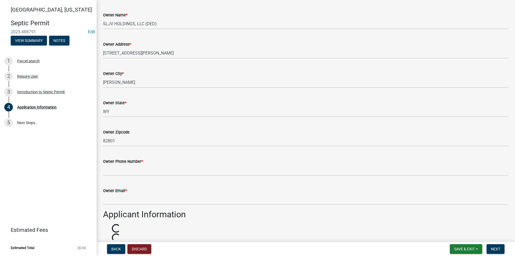
scroll to position [80, 0]
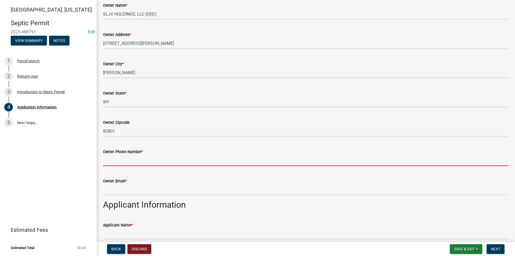
click at [119, 160] on input "Owner Phone Number *" at bounding box center [305, 160] width 405 height 11
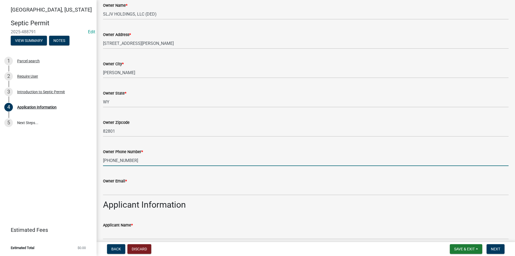
type input "[PHONE_NUMBER]"
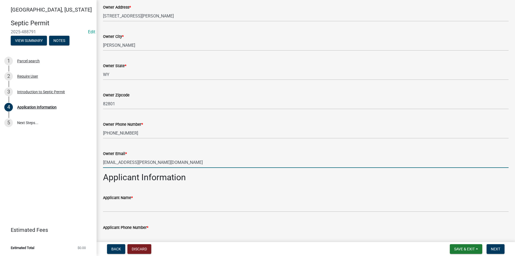
scroll to position [134, 0]
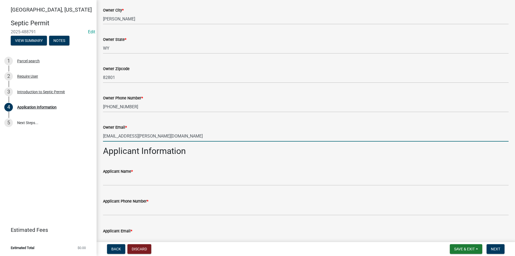
type input "[EMAIL_ADDRESS][PERSON_NAME][DOMAIN_NAME]"
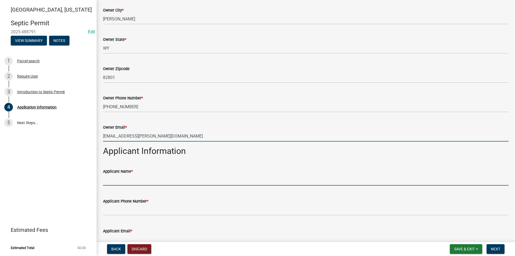
drag, startPoint x: 127, startPoint y: 183, endPoint x: 130, endPoint y: 182, distance: 3.3
click at [126, 183] on input "Applicant Name *" at bounding box center [305, 179] width 405 height 11
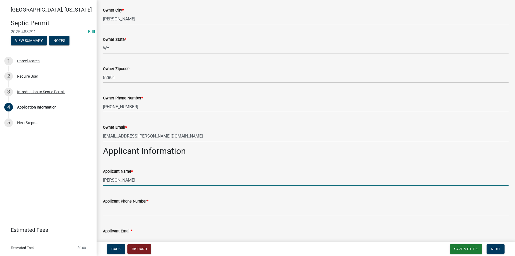
type input "[PERSON_NAME]"
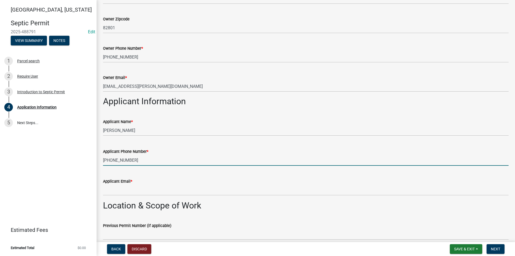
scroll to position [188, 0]
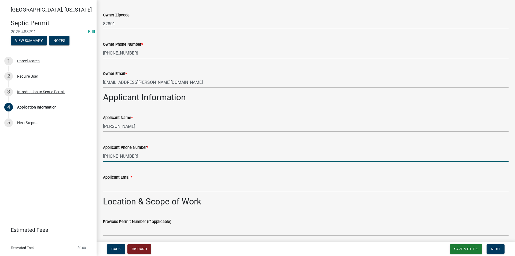
type input "[PHONE_NUMBER]"
click at [125, 194] on wm-data-entity-input "Applicant Email *" at bounding box center [305, 181] width 405 height 30
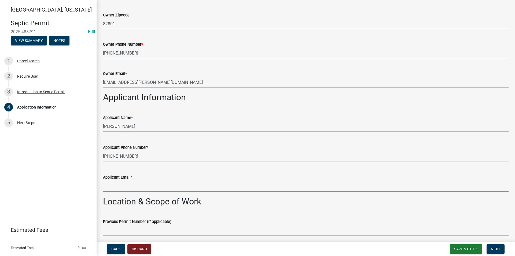
click at [124, 186] on input "Applicant Email *" at bounding box center [305, 185] width 405 height 11
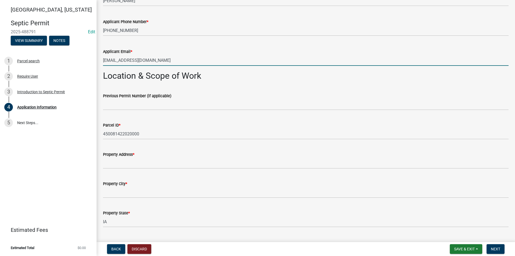
scroll to position [322, 0]
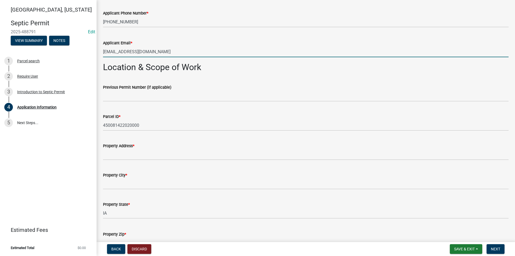
type input "[EMAIL_ADDRESS][DOMAIN_NAME]"
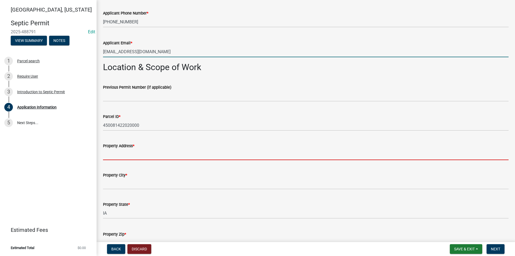
click at [122, 155] on input "Property Address *" at bounding box center [305, 154] width 405 height 11
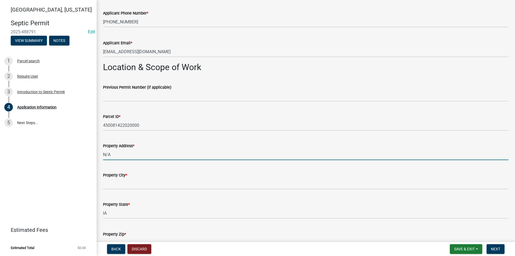
type input "N/A"
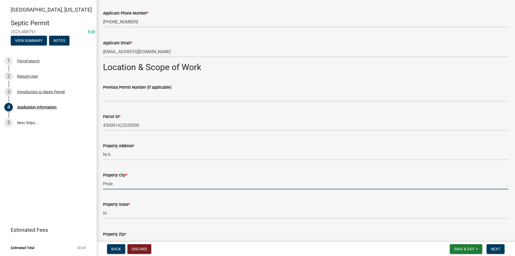
type input "Prole"
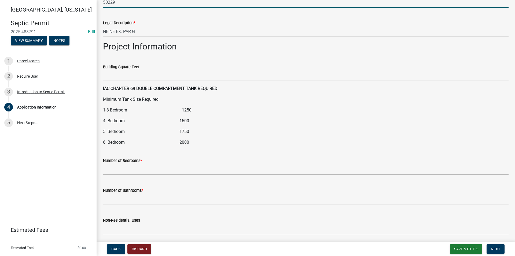
scroll to position [572, 0]
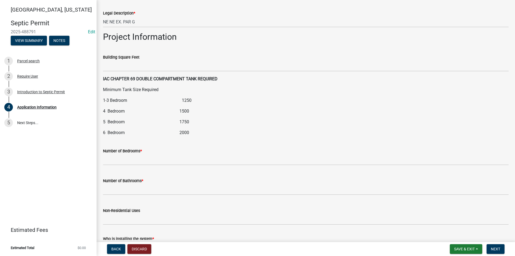
type input "50229"
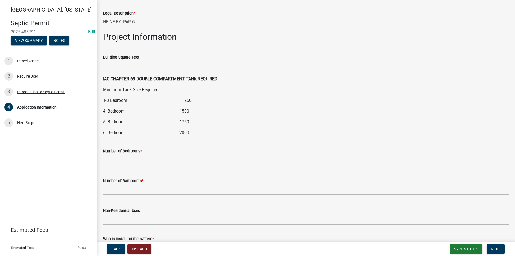
click at [128, 161] on input "text" at bounding box center [305, 159] width 405 height 11
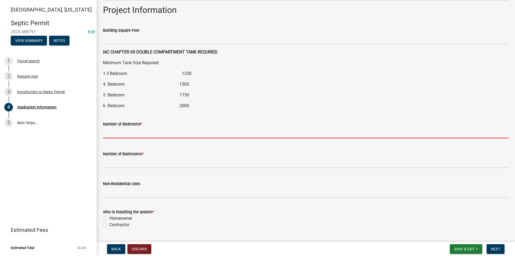
scroll to position [625, 0]
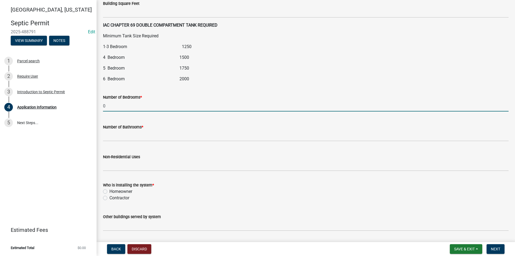
type input "0"
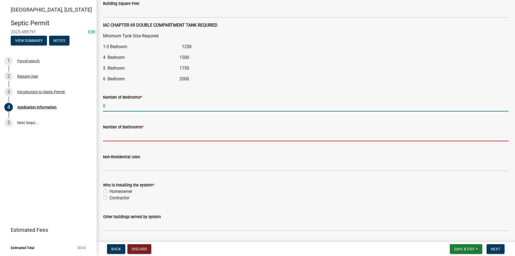
click at [137, 135] on input "text" at bounding box center [305, 135] width 405 height 11
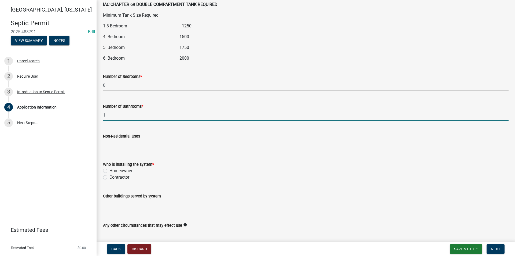
scroll to position [652, 0]
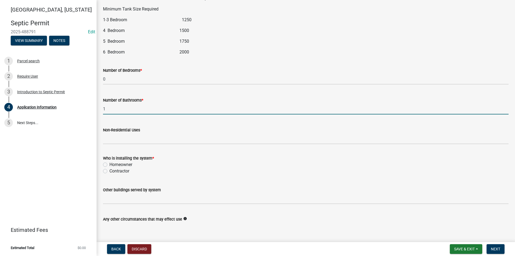
type input "1"
click at [109, 172] on label "Contractor" at bounding box center [119, 171] width 20 height 6
click at [109, 171] on input "Contractor" at bounding box center [110, 169] width 3 height 3
radio input "true"
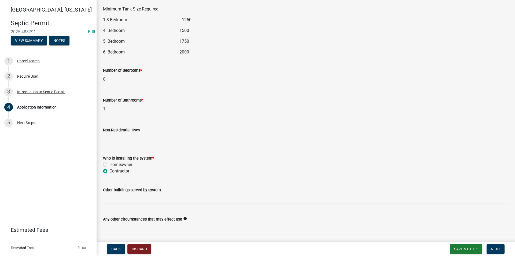
click at [113, 141] on input "Non-Residential Uses" at bounding box center [305, 138] width 405 height 11
click at [118, 138] on input "System Installed for Shed/Shop" at bounding box center [305, 138] width 405 height 11
click at [129, 139] on input "System to be Installed for Shed/Shop" at bounding box center [305, 138] width 405 height 11
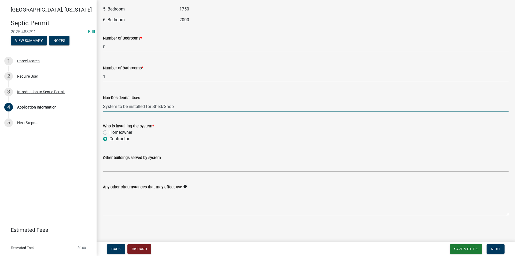
scroll to position [685, 0]
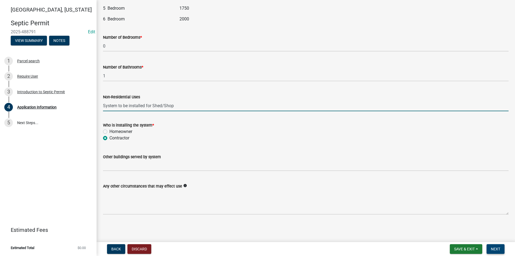
type input "System to be installed for Shed/Shop"
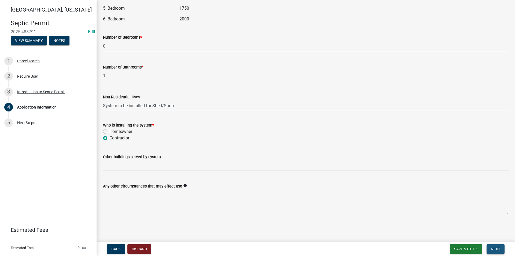
click at [499, 243] on span "Next" at bounding box center [495, 248] width 9 height 4
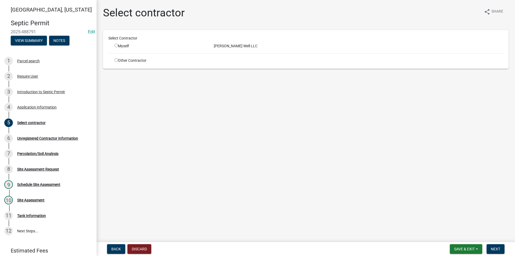
click at [116, 45] on input "radio" at bounding box center [115, 45] width 3 height 3
radio input "true"
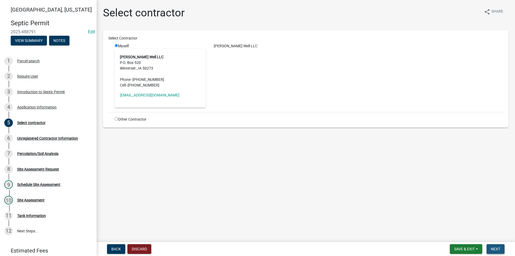
click at [498, 243] on span "Next" at bounding box center [495, 248] width 9 height 4
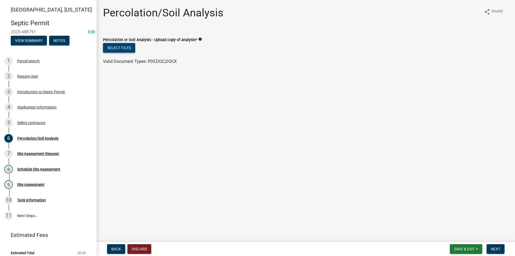
click at [117, 47] on button "Select files" at bounding box center [119, 48] width 32 height 10
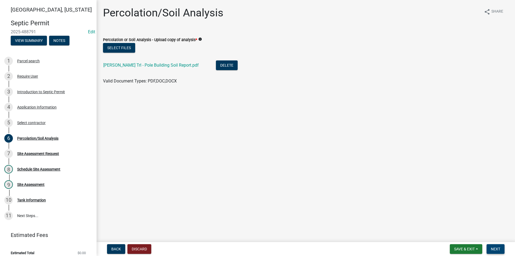
click at [498, 243] on span "Next" at bounding box center [495, 248] width 9 height 4
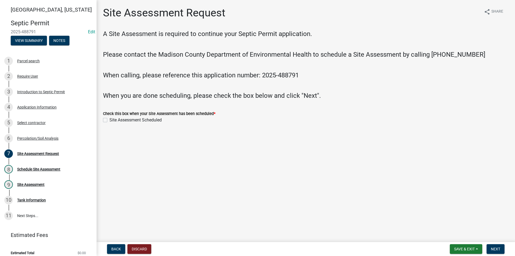
click at [109, 120] on label "Site Assessment Scheduled" at bounding box center [135, 120] width 52 height 6
click at [109, 120] on input "Site Assessment Scheduled" at bounding box center [110, 118] width 3 height 3
checkbox input "true"
click at [489, 243] on button "Next" at bounding box center [495, 249] width 18 height 10
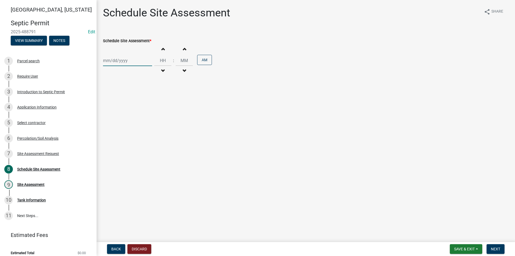
click at [111, 64] on div at bounding box center [127, 60] width 49 height 11
select select "10"
select select "2025"
click at [134, 88] on div "2" at bounding box center [134, 89] width 9 height 9
type input "[DATE]"
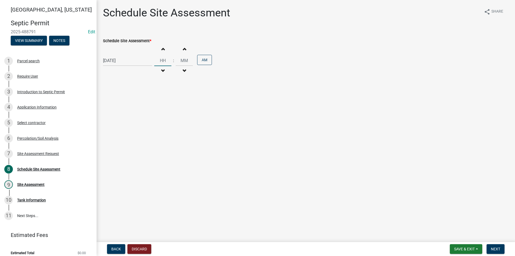
click at [161, 62] on input "Hours" at bounding box center [162, 60] width 17 height 11
type input "10"
type input "00"
click at [184, 61] on input "00" at bounding box center [184, 60] width 17 height 11
click at [499, 243] on span "Next" at bounding box center [495, 248] width 9 height 4
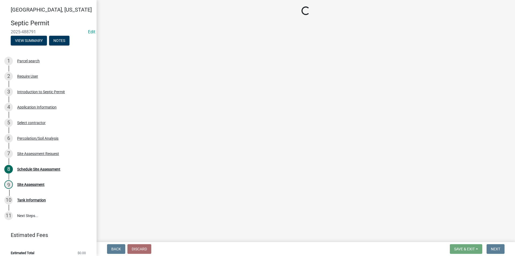
select select "dbe3a1b9-a4b3-48fa-b9c0-fee70399abae"
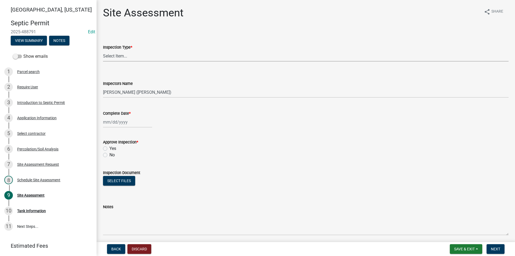
click at [124, 60] on select "Select Item... Site Assessment" at bounding box center [305, 55] width 405 height 11
click at [103, 50] on select "Select Item... Site Assessment" at bounding box center [305, 55] width 405 height 11
select select "cee7aade-c60a-47dc-8b48-e4cdff881902"
click at [122, 127] on div at bounding box center [127, 121] width 49 height 11
select select "10"
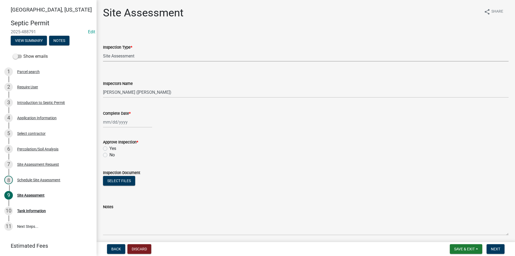
select select "2025"
click at [131, 148] on div "2" at bounding box center [134, 150] width 9 height 9
type input "[DATE]"
click at [109, 148] on label "Yes" at bounding box center [112, 148] width 7 height 6
click at [109, 148] on input "Yes" at bounding box center [110, 146] width 3 height 3
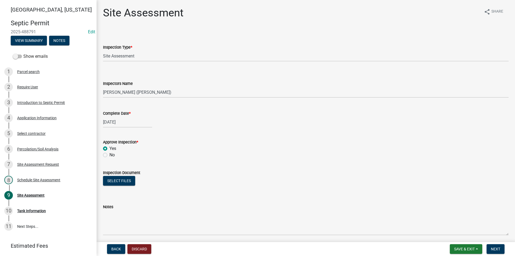
radio input "true"
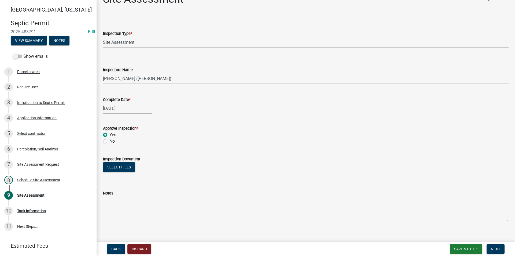
scroll to position [21, 0]
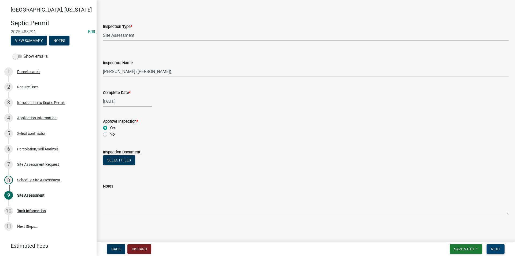
click at [496, 243] on span "Next" at bounding box center [495, 248] width 9 height 4
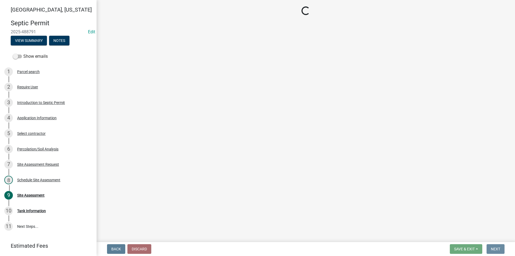
scroll to position [0, 0]
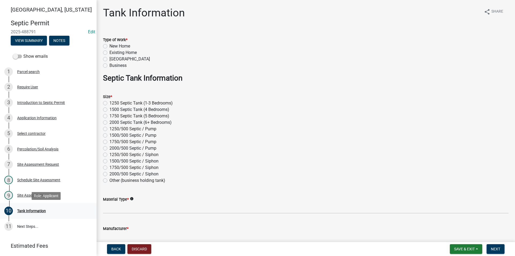
click at [45, 212] on div "Tank Information" at bounding box center [31, 211] width 29 height 4
click at [111, 60] on label "[GEOGRAPHIC_DATA]" at bounding box center [129, 59] width 40 height 6
click at [111, 59] on input "[GEOGRAPHIC_DATA]" at bounding box center [110, 57] width 3 height 3
radio input "true"
click at [130, 102] on label "1250 Septic Tank (1-3 Bedrooms)" at bounding box center [140, 103] width 63 height 6
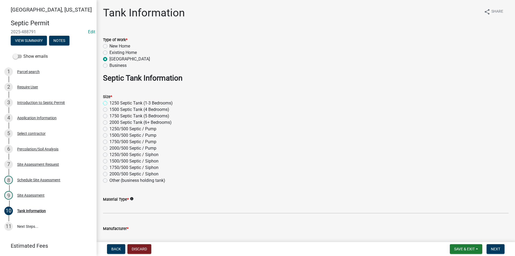
click at [113, 102] on input "1250 Septic Tank (1-3 Bedrooms)" at bounding box center [110, 101] width 3 height 3
radio input "true"
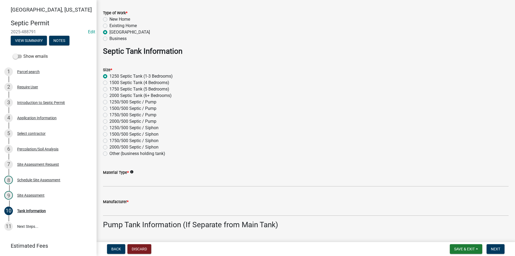
scroll to position [54, 0]
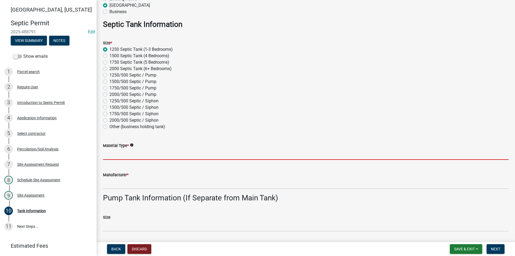
click at [124, 153] on input "Material Type *" at bounding box center [305, 154] width 405 height 11
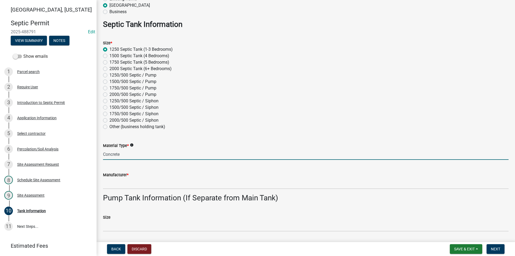
type input "Concrete"
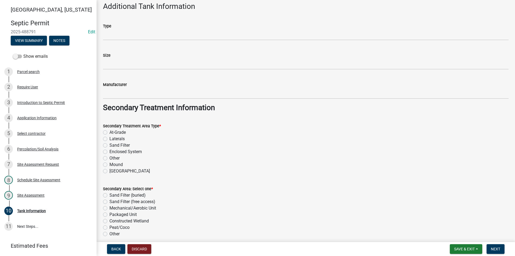
scroll to position [349, 0]
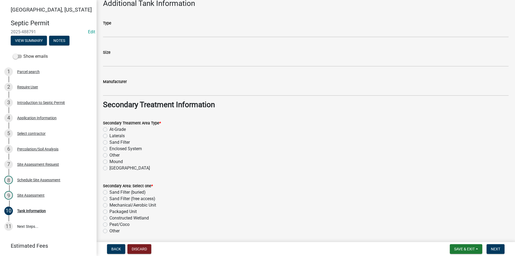
type input "Indianola"
click at [109, 143] on label "Sand Filter" at bounding box center [119, 142] width 20 height 6
click at [109, 142] on input "Sand Filter" at bounding box center [110, 140] width 3 height 3
radio input "true"
click at [109, 193] on label "Sand Filter (buried)" at bounding box center [127, 192] width 36 height 6
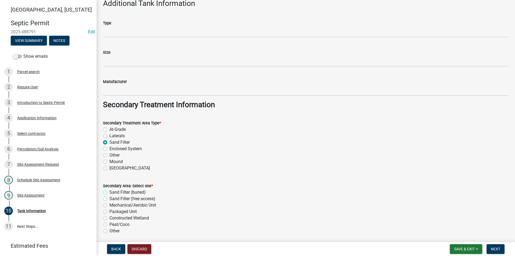
click at [109, 192] on input "Sand Filter (buried)" at bounding box center [110, 190] width 3 height 3
radio input "true"
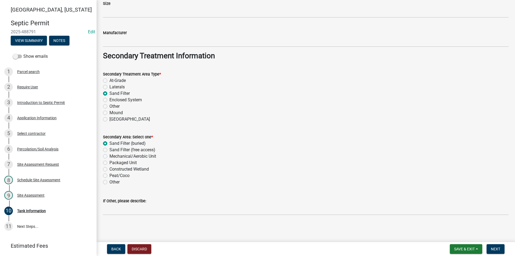
scroll to position [398, 0]
click at [498, 243] on span "Next" at bounding box center [495, 248] width 9 height 4
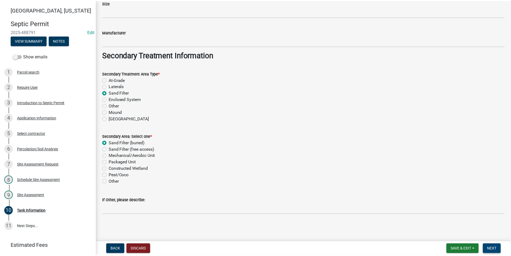
scroll to position [0, 0]
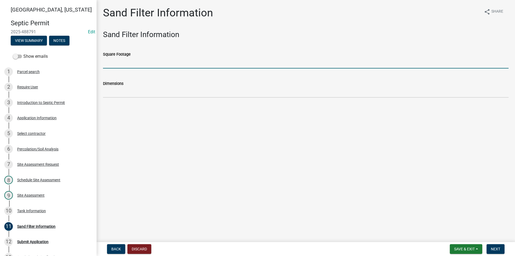
click at [107, 66] on input "Square Footage" at bounding box center [305, 62] width 405 height 11
type input "540"
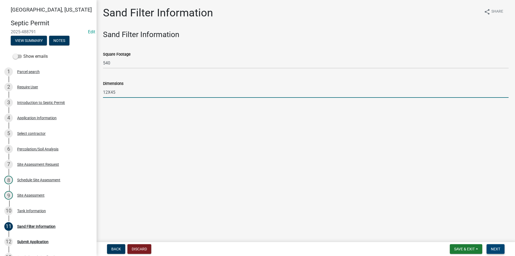
type input "12X45"
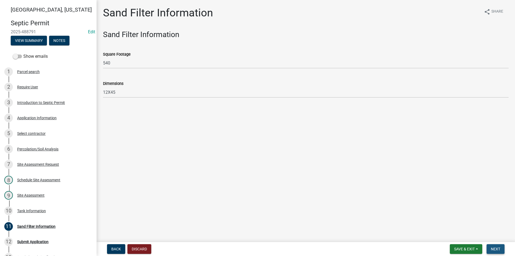
click at [497, 243] on span "Next" at bounding box center [495, 248] width 9 height 4
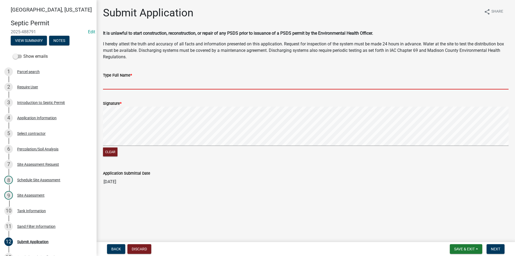
click at [112, 85] on input "Type Full Name *" at bounding box center [305, 83] width 405 height 11
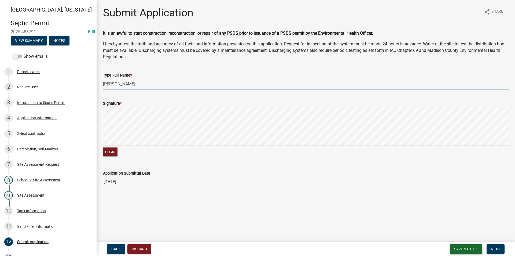
type input "[PERSON_NAME]"
click at [466, 243] on span "Save & Exit" at bounding box center [464, 248] width 21 height 4
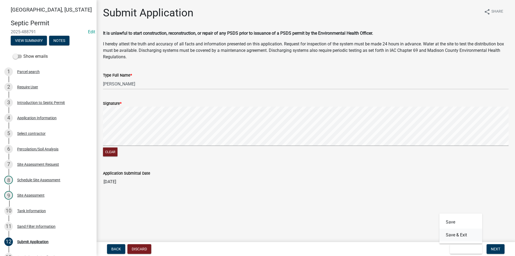
click at [458, 235] on button "Save & Exit" at bounding box center [460, 234] width 43 height 13
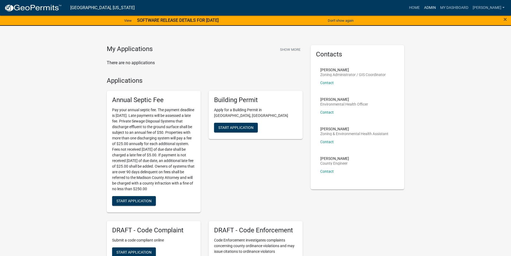
click at [429, 9] on link "Admin" at bounding box center [430, 8] width 16 height 10
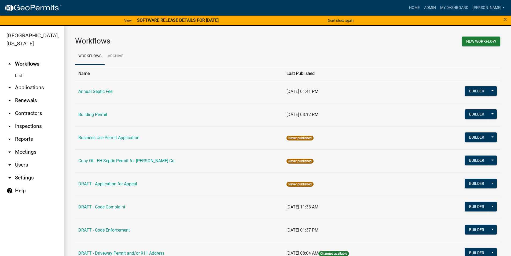
click at [40, 81] on link "arrow_drop_down Applications" at bounding box center [32, 87] width 64 height 13
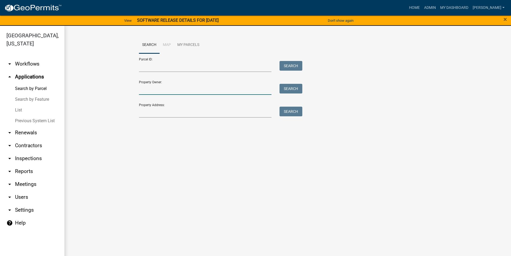
click at [152, 91] on input "Property Owner:" at bounding box center [205, 89] width 133 height 11
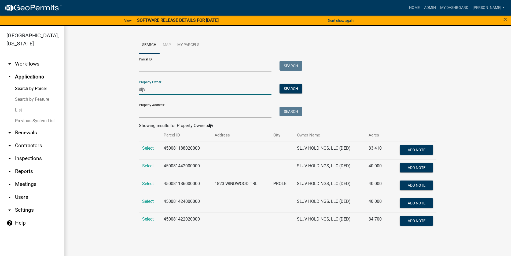
type input "sljv"
click at [147, 186] on td "Select" at bounding box center [149, 186] width 21 height 18
click at [147, 183] on span "Select" at bounding box center [148, 183] width 12 height 5
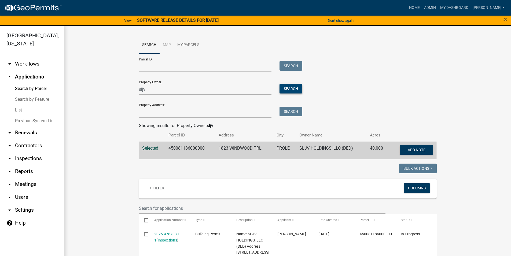
click at [285, 91] on button "Search" at bounding box center [290, 89] width 23 height 10
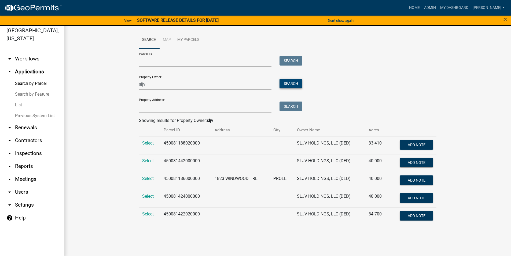
scroll to position [6, 0]
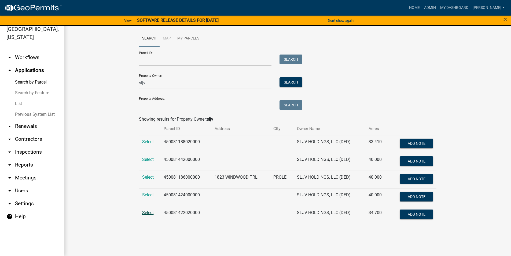
click at [150, 211] on span "Select" at bounding box center [148, 212] width 12 height 5
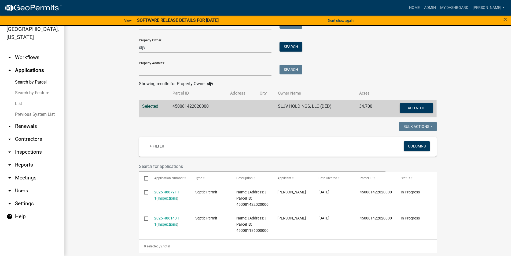
scroll to position [80, 0]
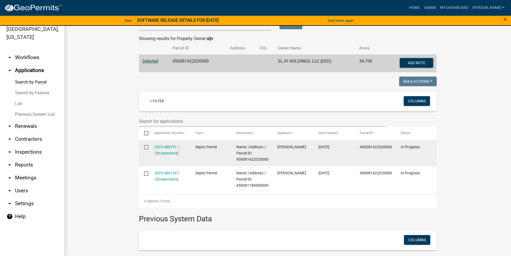
click at [144, 147] on input "checkbox" at bounding box center [145, 146] width 3 height 3
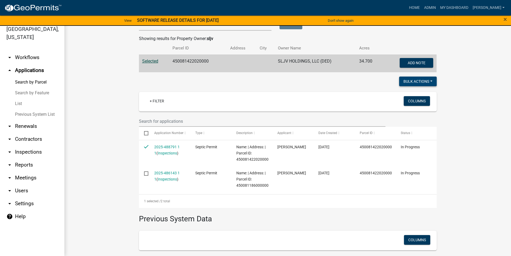
click at [417, 80] on button "Bulk Actions" at bounding box center [418, 81] width 38 height 10
click at [410, 94] on button "Void" at bounding box center [415, 95] width 43 height 13
checkbox input "false"
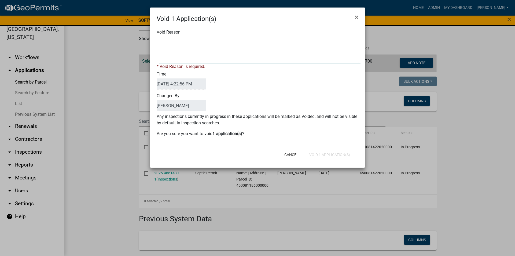
click at [172, 55] on textarea "Void Reason" at bounding box center [260, 49] width 202 height 27
type textarea "Duplicate Permit"
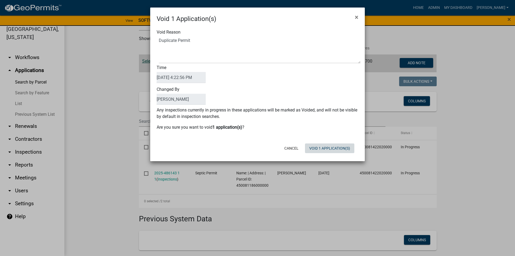
click at [339, 155] on div "Cancel Void 1 Application(s)" at bounding box center [292, 148] width 132 height 14
click at [333, 149] on button "Void 1 Application(s)" at bounding box center [329, 148] width 49 height 10
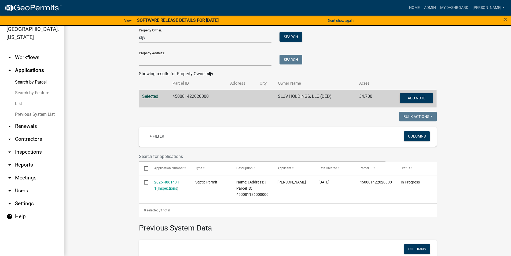
scroll to position [0, 0]
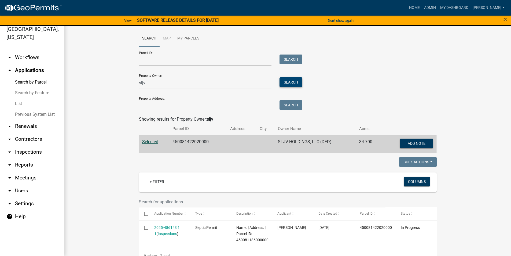
click at [288, 82] on button "Search" at bounding box center [290, 82] width 23 height 10
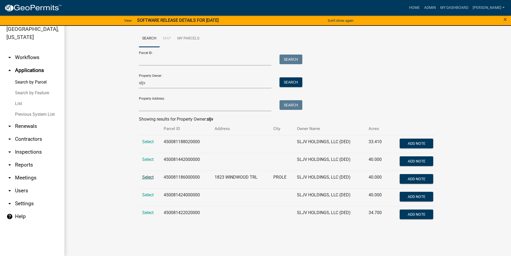
click at [145, 175] on span "Select" at bounding box center [148, 176] width 12 height 5
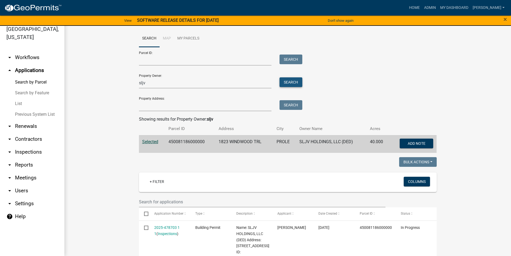
click at [291, 85] on button "Search" at bounding box center [290, 82] width 23 height 10
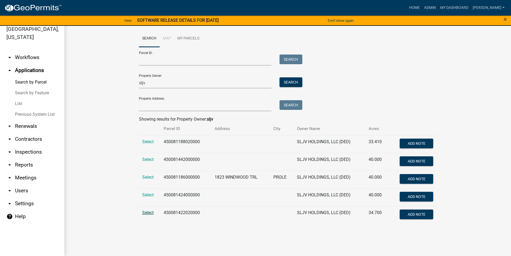
click at [148, 214] on span "Select" at bounding box center [148, 212] width 12 height 5
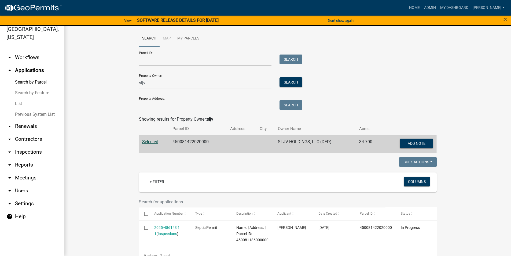
scroll to position [80, 0]
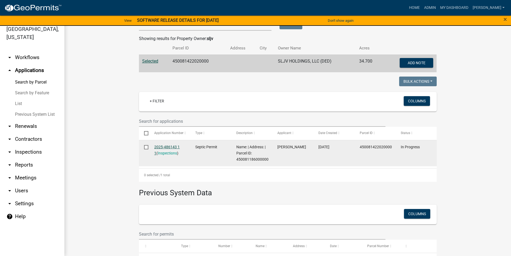
click at [164, 146] on link "2025-486143 1 1" at bounding box center [166, 150] width 25 height 10
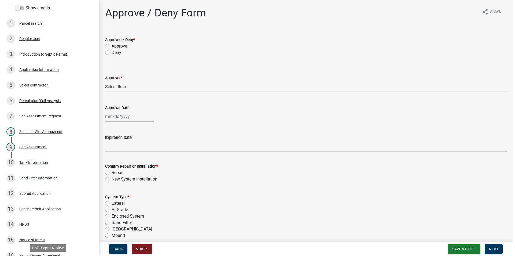
scroll to position [27, 0]
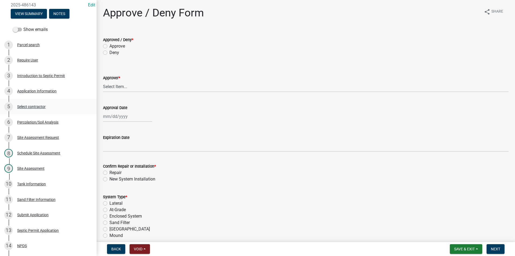
click at [40, 108] on div "Select contractor" at bounding box center [31, 107] width 28 height 4
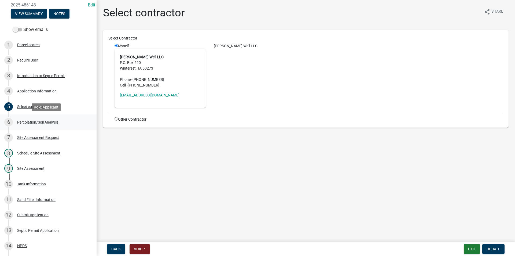
click at [55, 123] on div "Percolation/Soil Analysis" at bounding box center [37, 122] width 41 height 4
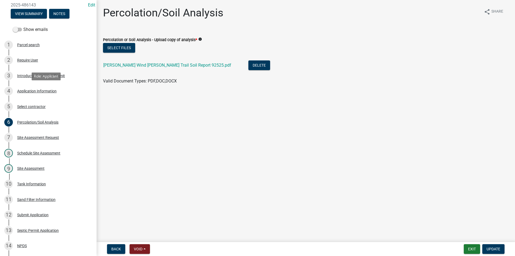
click at [50, 91] on div "Application Information" at bounding box center [36, 91] width 39 height 4
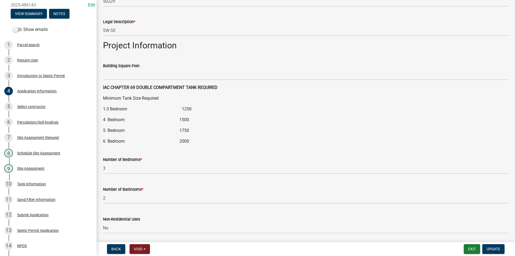
scroll to position [590, 0]
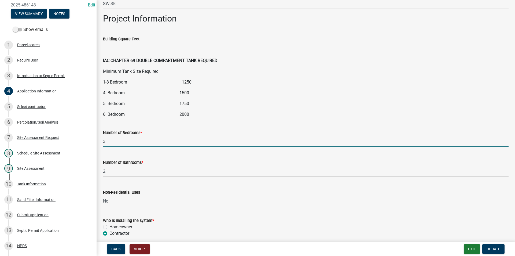
drag, startPoint x: 132, startPoint y: 141, endPoint x: 99, endPoint y: 142, distance: 33.3
click at [99, 142] on div "Number of Bedrooms * 3" at bounding box center [305, 134] width 413 height 25
type input "0"
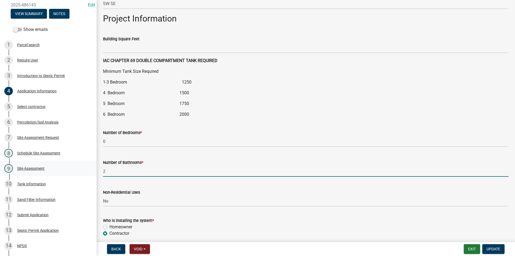
drag, startPoint x: 135, startPoint y: 169, endPoint x: 90, endPoint y: 172, distance: 44.9
click at [93, 172] on div "[GEOGRAPHIC_DATA], [US_STATE] Septic Permit 2025-486143 Edit View Summary Notes…" at bounding box center [257, 128] width 515 height 256
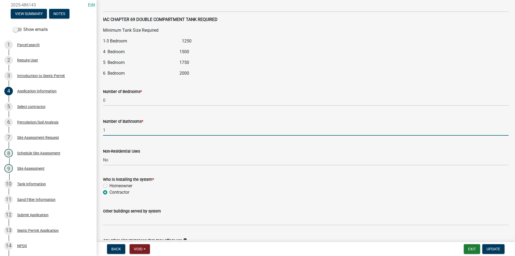
scroll to position [643, 0]
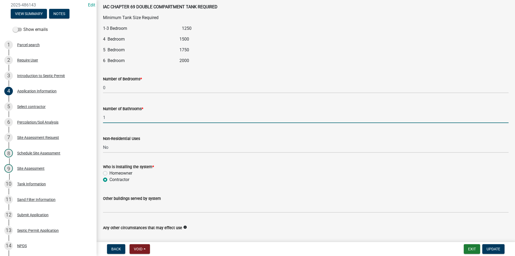
type input "1"
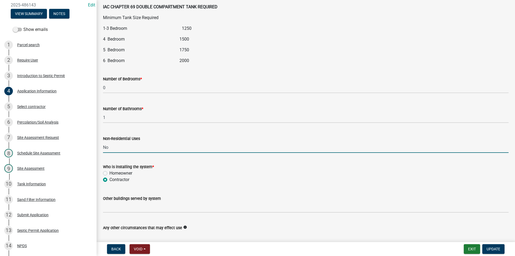
click at [116, 149] on input "No" at bounding box center [305, 147] width 405 height 11
type input "N"
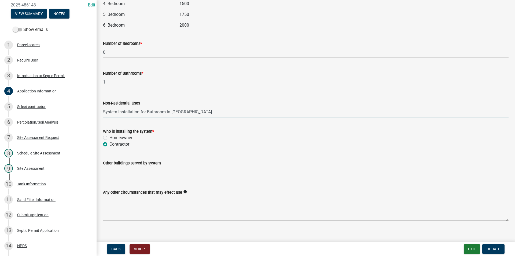
scroll to position [685, 0]
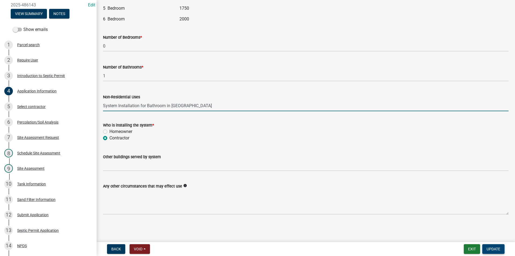
type input "System Installation for Bathroom in [GEOGRAPHIC_DATA]"
click at [492, 243] on span "Update" at bounding box center [493, 248] width 14 height 4
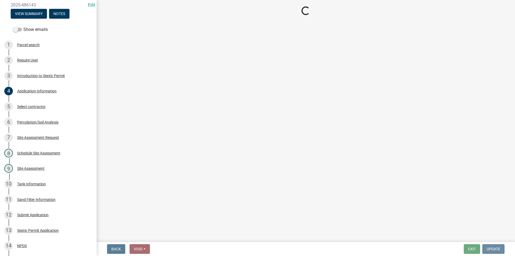
scroll to position [0, 0]
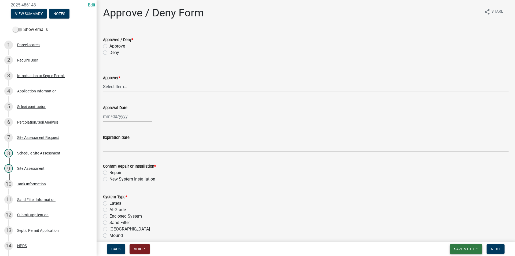
click at [467, 243] on span "Save & Exit" at bounding box center [464, 248] width 21 height 4
click at [454, 224] on button "Save" at bounding box center [460, 221] width 43 height 13
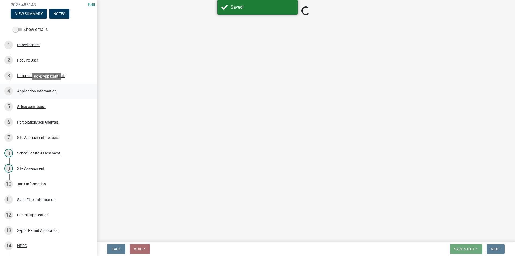
click at [41, 93] on div "4 Application Information" at bounding box center [46, 91] width 84 height 9
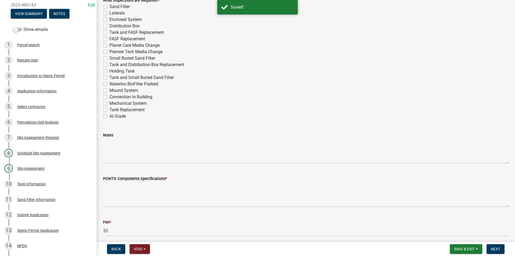
scroll to position [322, 0]
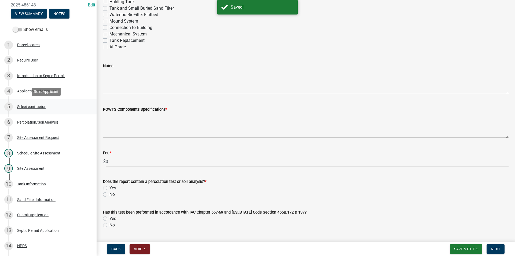
click at [3, 101] on link "5 Select contractor" at bounding box center [48, 107] width 97 height 16
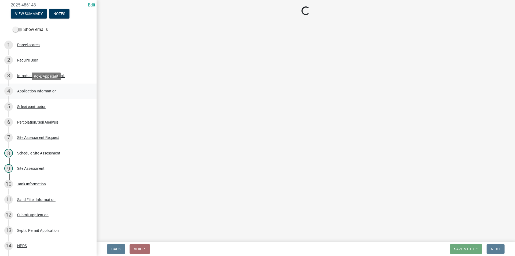
click at [31, 90] on div "Application Information" at bounding box center [36, 91] width 39 height 4
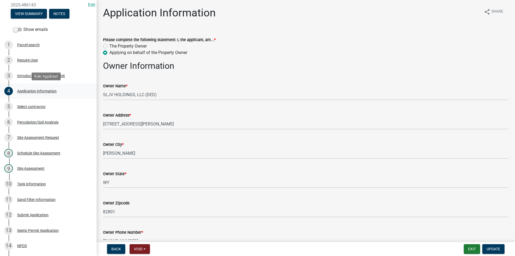
click at [54, 92] on div "Application Information" at bounding box center [36, 91] width 39 height 4
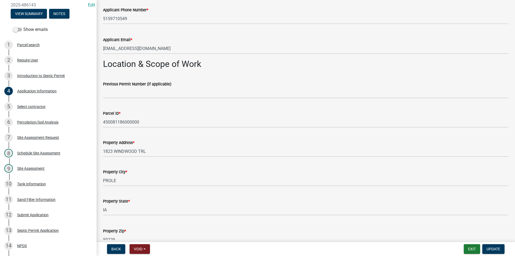
scroll to position [322, 0]
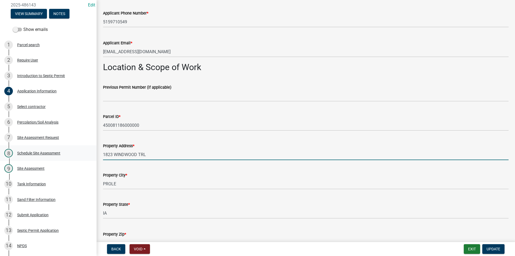
drag, startPoint x: 156, startPoint y: 154, endPoint x: 86, endPoint y: 155, distance: 70.0
click at [86, 155] on div "[GEOGRAPHIC_DATA], [US_STATE] Septic Permit 2025-486143 Edit View Summary Notes…" at bounding box center [257, 128] width 515 height 256
click at [115, 157] on input "1823 WINDWOOD TRL" at bounding box center [305, 154] width 405 height 11
drag, startPoint x: 112, startPoint y: 155, endPoint x: 95, endPoint y: 154, distance: 16.6
click at [95, 154] on div "[GEOGRAPHIC_DATA], [US_STATE] Septic Permit 2025-486143 Edit View Summary Notes…" at bounding box center [257, 128] width 515 height 256
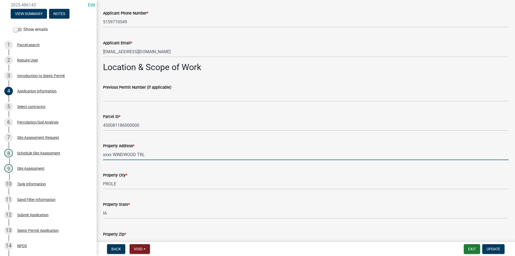
type input "xxxx WINDWOOD TRL"
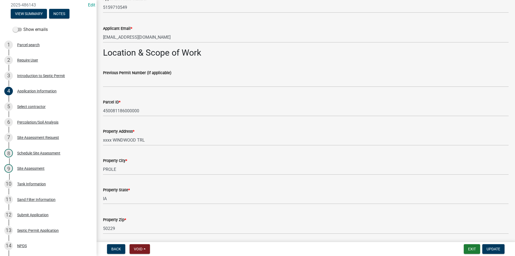
scroll to position [349, 0]
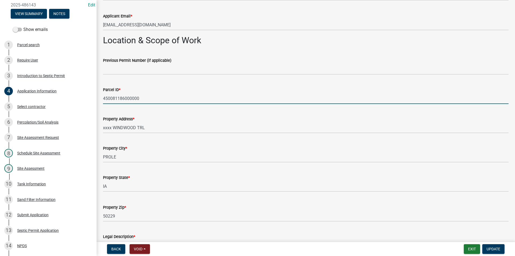
drag, startPoint x: 154, startPoint y: 101, endPoint x: 98, endPoint y: 102, distance: 55.8
click at [98, 102] on div "Application Information share Share Please complete the following statement: I,…" at bounding box center [306, 109] width 418 height 902
type input "450081422020000"
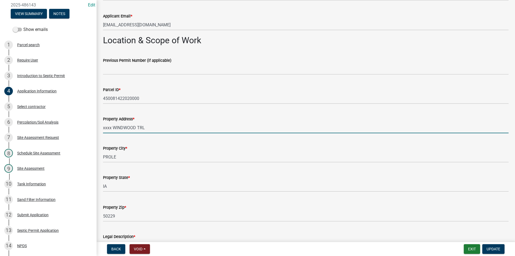
click at [112, 128] on input "xxxx WINDWOOD TRL" at bounding box center [305, 127] width 405 height 11
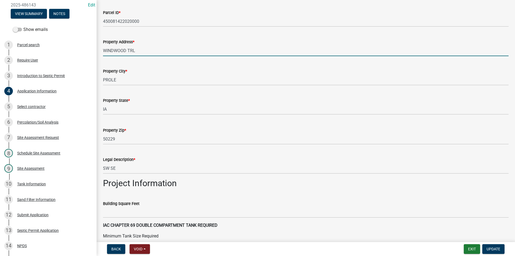
scroll to position [429, 0]
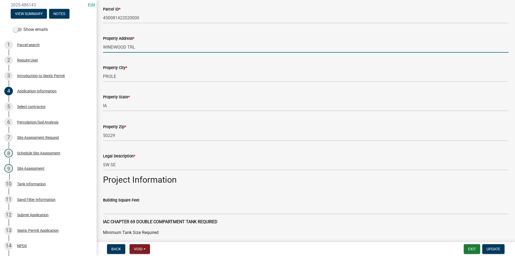
type input "WINDWOOD TRL"
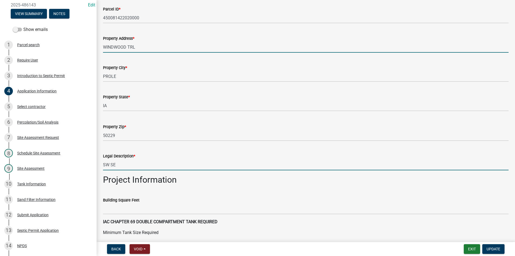
click at [120, 162] on input "SW SE" at bounding box center [305, 164] width 405 height 11
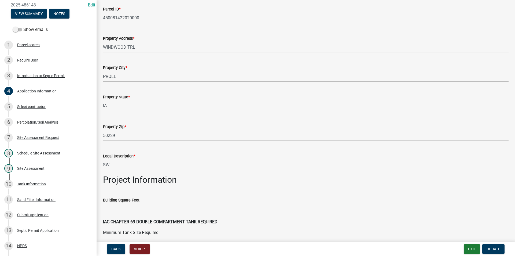
type input "S"
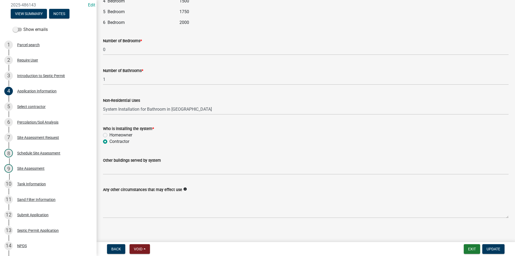
scroll to position [685, 0]
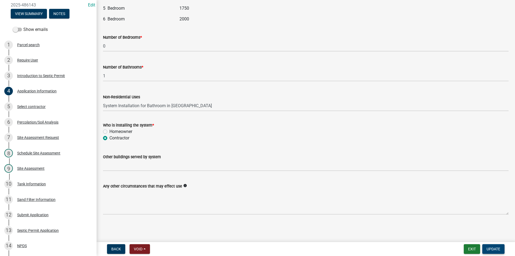
type input "NE NE EX. PAR G"
click at [498, 243] on button "Update" at bounding box center [493, 249] width 22 height 10
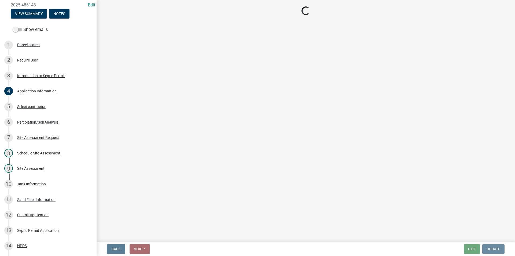
scroll to position [0, 0]
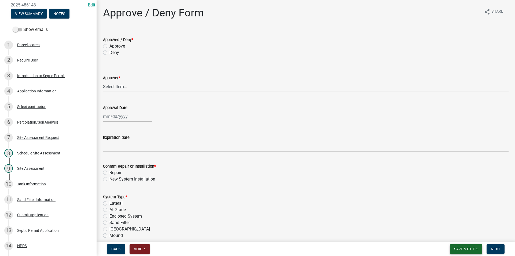
click at [464, 243] on span "Save & Exit" at bounding box center [464, 248] width 21 height 4
click at [456, 224] on button "Save" at bounding box center [460, 221] width 43 height 13
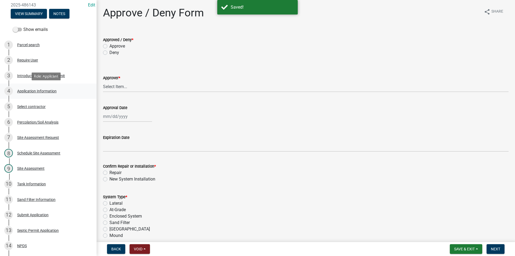
click at [35, 89] on div "Application Information" at bounding box center [36, 91] width 39 height 4
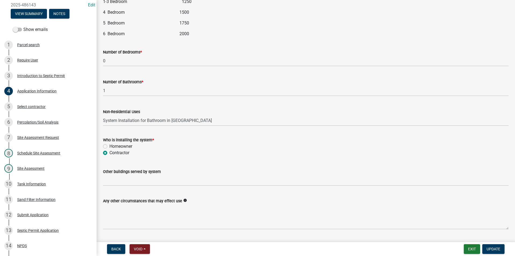
scroll to position [685, 0]
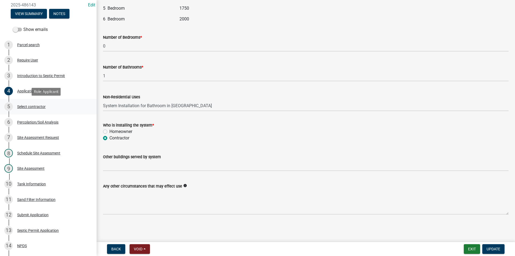
click at [31, 108] on div "Select contractor" at bounding box center [31, 107] width 28 height 4
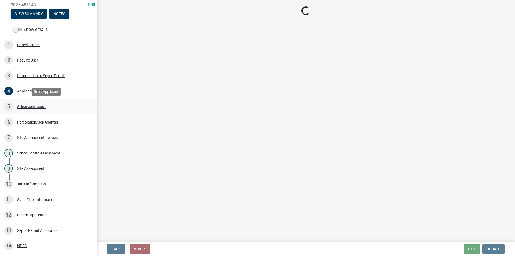
scroll to position [0, 0]
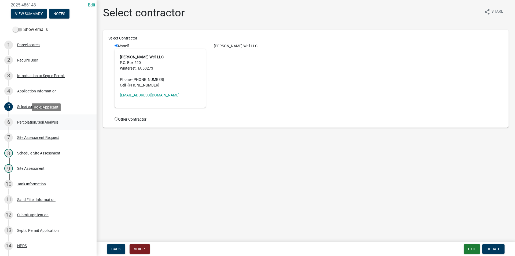
click at [23, 123] on div "Percolation/Soil Analysis" at bounding box center [37, 122] width 41 height 4
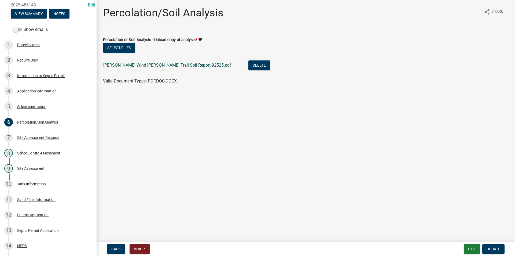
click at [156, 64] on link "[PERSON_NAME] Wind [PERSON_NAME] Trail Soil Report 92525.pdf" at bounding box center [167, 64] width 128 height 5
click at [248, 67] on button "Delete" at bounding box center [259, 65] width 22 height 10
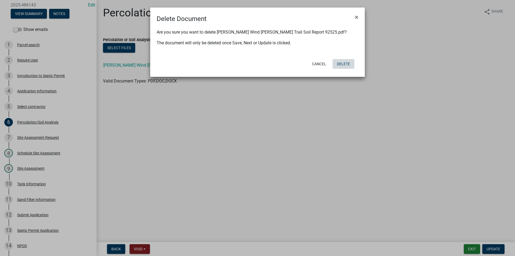
click at [346, 65] on button "Delete" at bounding box center [343, 64] width 22 height 10
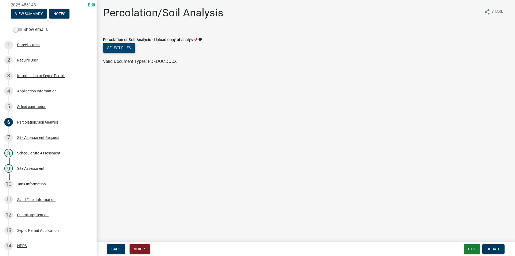
click at [126, 51] on button "Select files" at bounding box center [119, 48] width 32 height 10
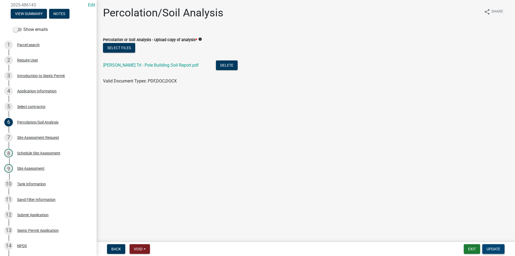
click at [495, 243] on span "Update" at bounding box center [493, 248] width 14 height 4
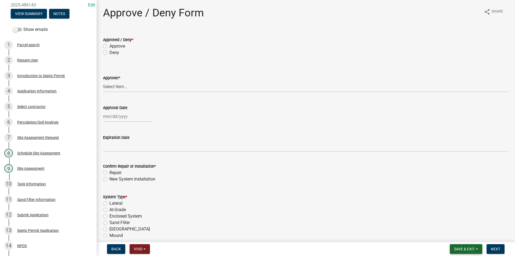
click at [471, 243] on span "Save & Exit" at bounding box center [464, 248] width 21 height 4
click at [456, 222] on button "Save" at bounding box center [460, 221] width 43 height 13
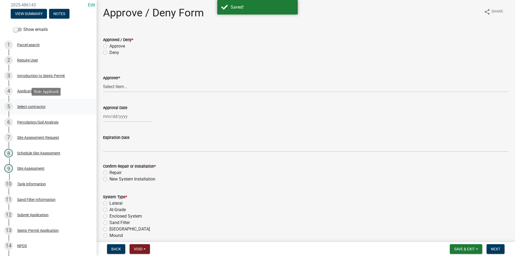
click at [36, 109] on div "5 Select contractor" at bounding box center [46, 106] width 84 height 9
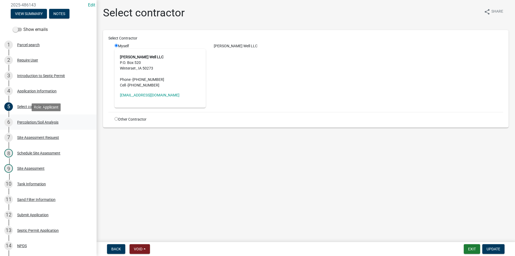
click at [19, 124] on div "Percolation/Soil Analysis" at bounding box center [37, 122] width 41 height 4
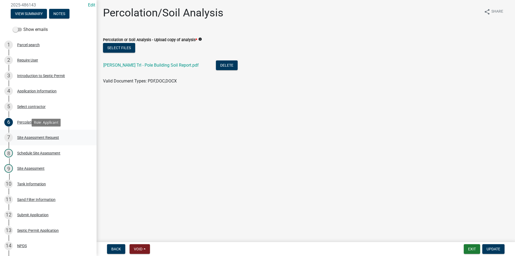
click at [51, 135] on div "7 Site Assessment Request" at bounding box center [46, 137] width 84 height 9
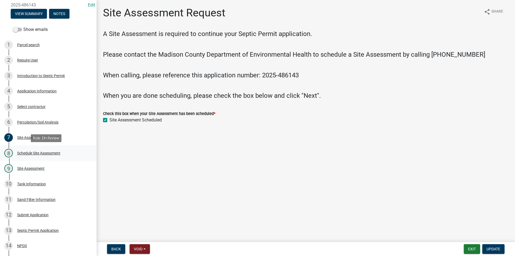
click at [34, 155] on div "Schedule Site Assessment" at bounding box center [38, 153] width 43 height 4
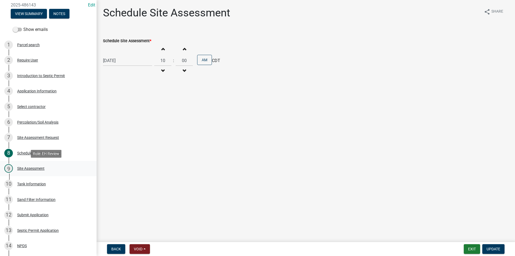
click at [34, 171] on div "9 Site Assessment" at bounding box center [46, 168] width 84 height 9
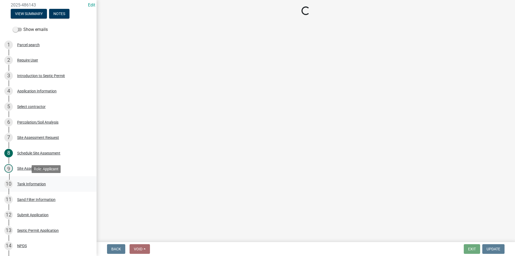
select select "cee7aade-c60a-47dc-8b48-e4cdff881902"
select select "dbe3a1b9-a4b3-48fa-b9c0-fee70399abae"
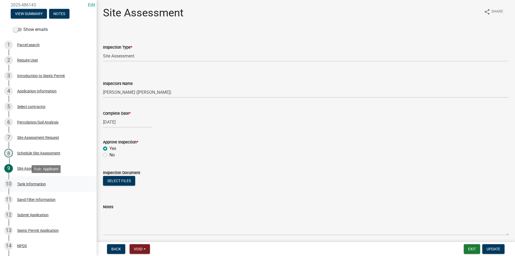
click at [34, 184] on div "Tank Information" at bounding box center [31, 184] width 29 height 4
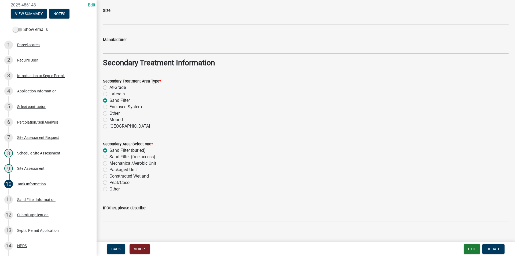
scroll to position [398, 0]
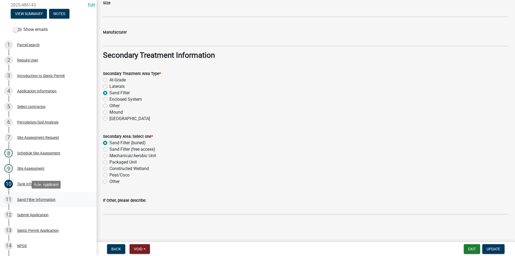
click at [38, 197] on div "Sand Filter Information" at bounding box center [36, 199] width 38 height 4
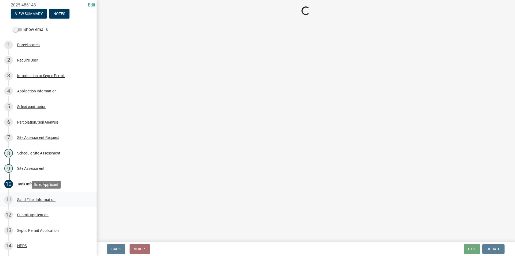
scroll to position [0, 0]
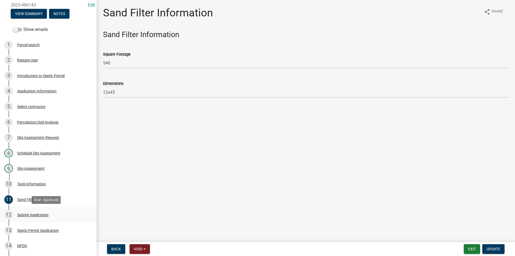
click at [37, 213] on div "Submit Application" at bounding box center [32, 215] width 31 height 4
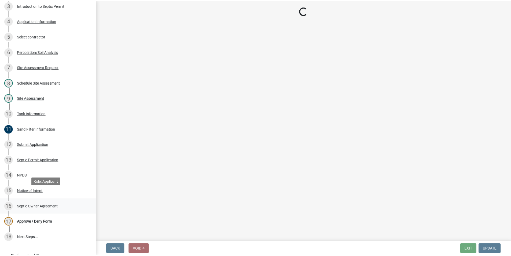
scroll to position [107, 0]
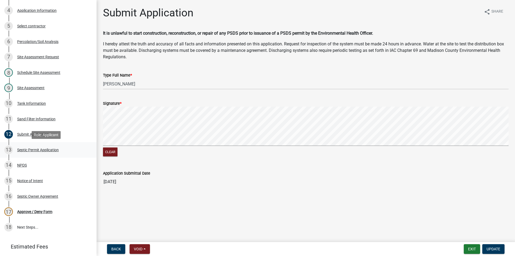
click at [48, 150] on div "Septic Permit Application" at bounding box center [38, 150] width 42 height 4
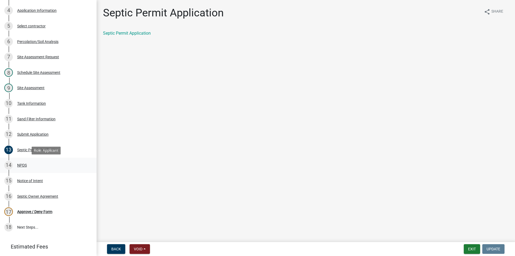
click at [44, 164] on div "14 NPDS" at bounding box center [46, 165] width 84 height 9
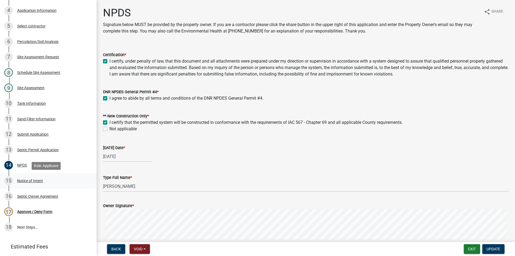
click at [47, 184] on div "15 Notice of Intent" at bounding box center [46, 180] width 84 height 9
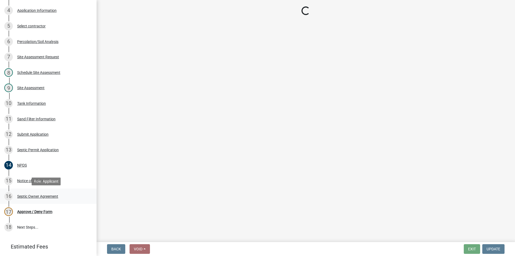
click at [48, 197] on div "Septic Owner Agreement" at bounding box center [37, 196] width 41 height 4
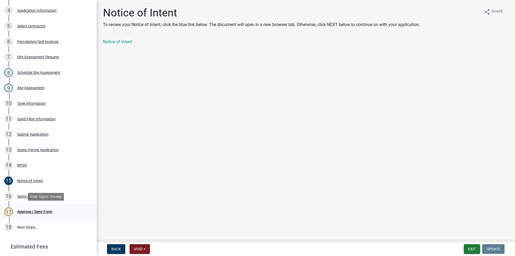
click at [46, 210] on div "Approve / Deny Form" at bounding box center [34, 211] width 35 height 4
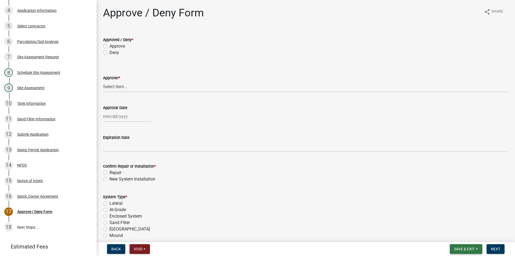
click at [463, 243] on span "Save & Exit" at bounding box center [464, 248] width 21 height 4
click at [457, 238] on button "Save & Exit" at bounding box center [460, 234] width 43 height 13
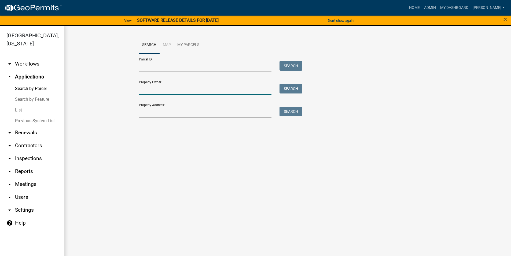
click at [160, 92] on input "Property Owner:" at bounding box center [205, 89] width 133 height 11
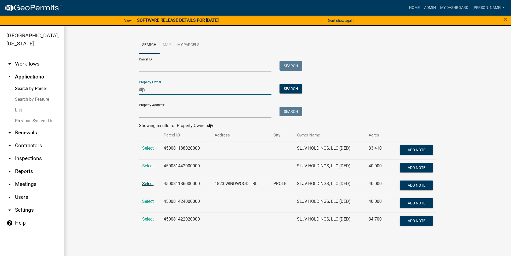
type input "sljv"
click at [149, 185] on span "Select" at bounding box center [148, 183] width 12 height 5
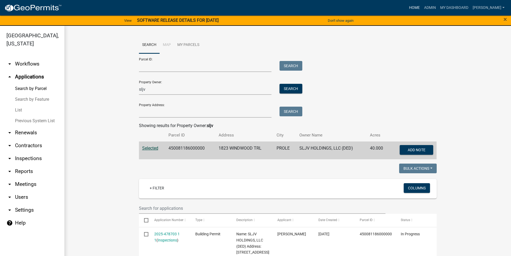
click at [418, 10] on link "Home" at bounding box center [414, 8] width 15 height 10
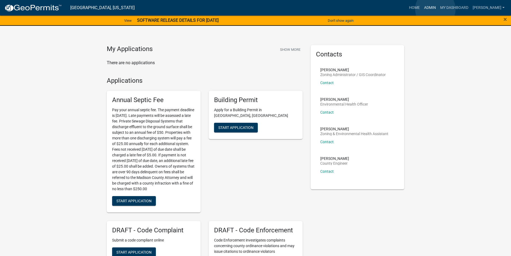
click at [435, 9] on link "Admin" at bounding box center [430, 8] width 16 height 10
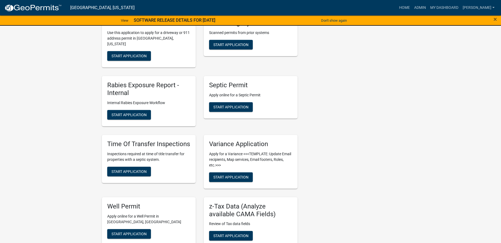
scroll to position [268, 0]
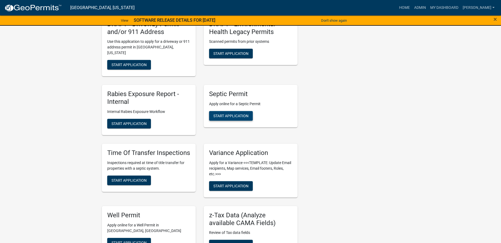
click at [238, 114] on span "Start Application" at bounding box center [230, 116] width 35 height 4
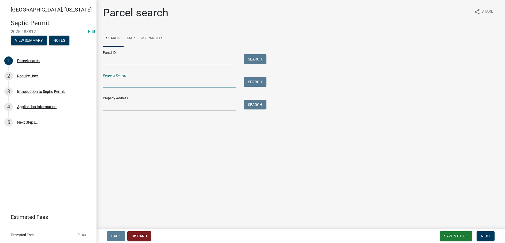
click at [113, 82] on input "Property Owner:" at bounding box center [169, 82] width 133 height 11
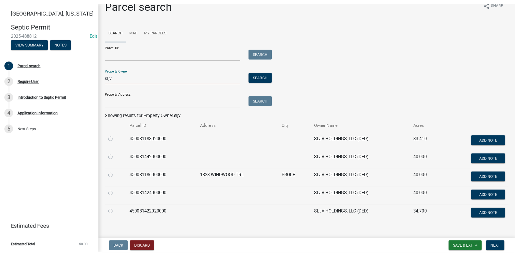
scroll to position [17, 0]
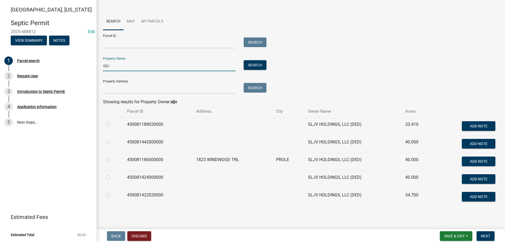
type input "sljv"
click at [105, 159] on td at bounding box center [113, 162] width 21 height 18
click at [113, 157] on label at bounding box center [113, 157] width 0 height 0
click at [113, 160] on input "radio" at bounding box center [114, 158] width 3 height 3
radio input "true"
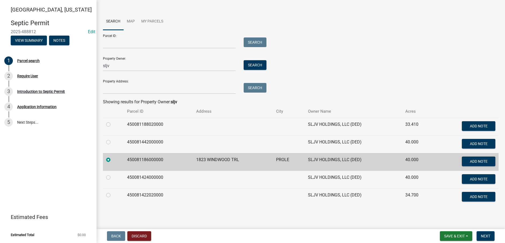
click at [247, 206] on td at bounding box center [233, 198] width 80 height 18
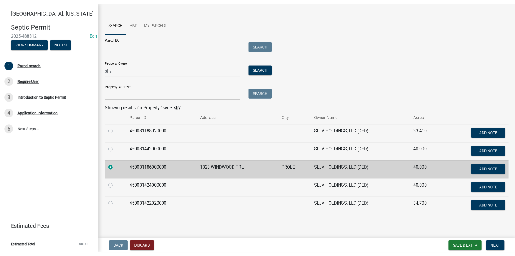
scroll to position [5, 0]
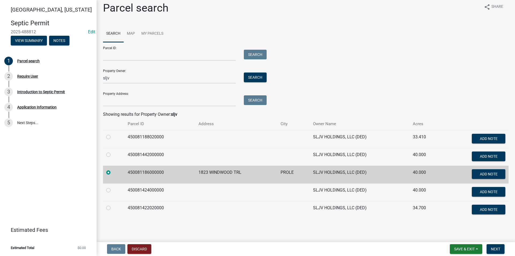
click at [318, 239] on main "Parcel search share Share Search Map My Parcels Parcel ID: Search Property Owne…" at bounding box center [306, 119] width 418 height 239
click at [360, 243] on div "Back Discard Save & Exit Save Save & Exit Next" at bounding box center [306, 249] width 410 height 10
click at [495, 243] on span "Next" at bounding box center [495, 248] width 9 height 4
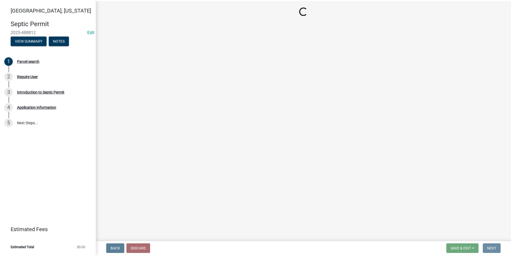
scroll to position [0, 0]
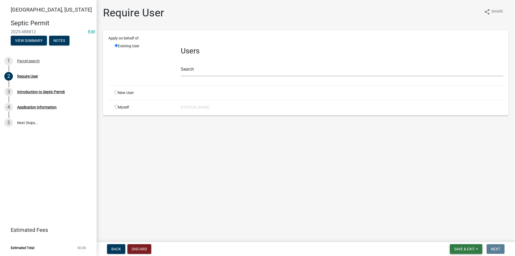
click at [456, 243] on span "Save & Exit" at bounding box center [464, 248] width 21 height 4
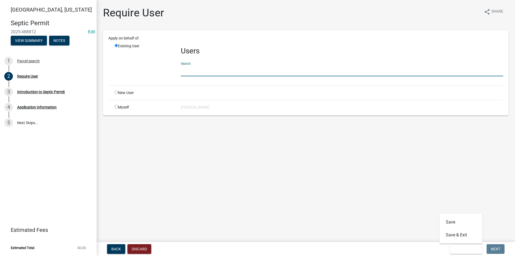
click at [186, 69] on input "text" at bounding box center [342, 70] width 322 height 11
click at [458, 243] on span "Save & Exit" at bounding box center [464, 248] width 21 height 4
click at [455, 234] on button "Save & Exit" at bounding box center [460, 234] width 43 height 13
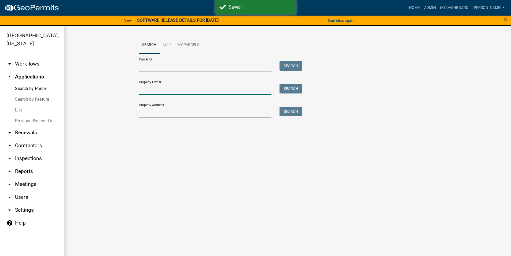
click at [145, 88] on input "Property Owner:" at bounding box center [205, 89] width 133 height 11
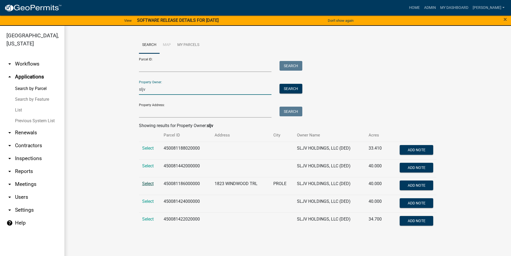
type input "sljv"
click at [151, 182] on span "Select" at bounding box center [148, 183] width 12 height 5
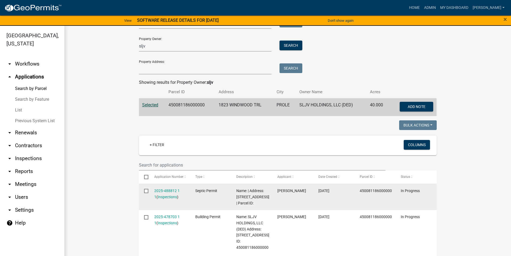
scroll to position [80, 0]
